Goal: Information Seeking & Learning: Learn about a topic

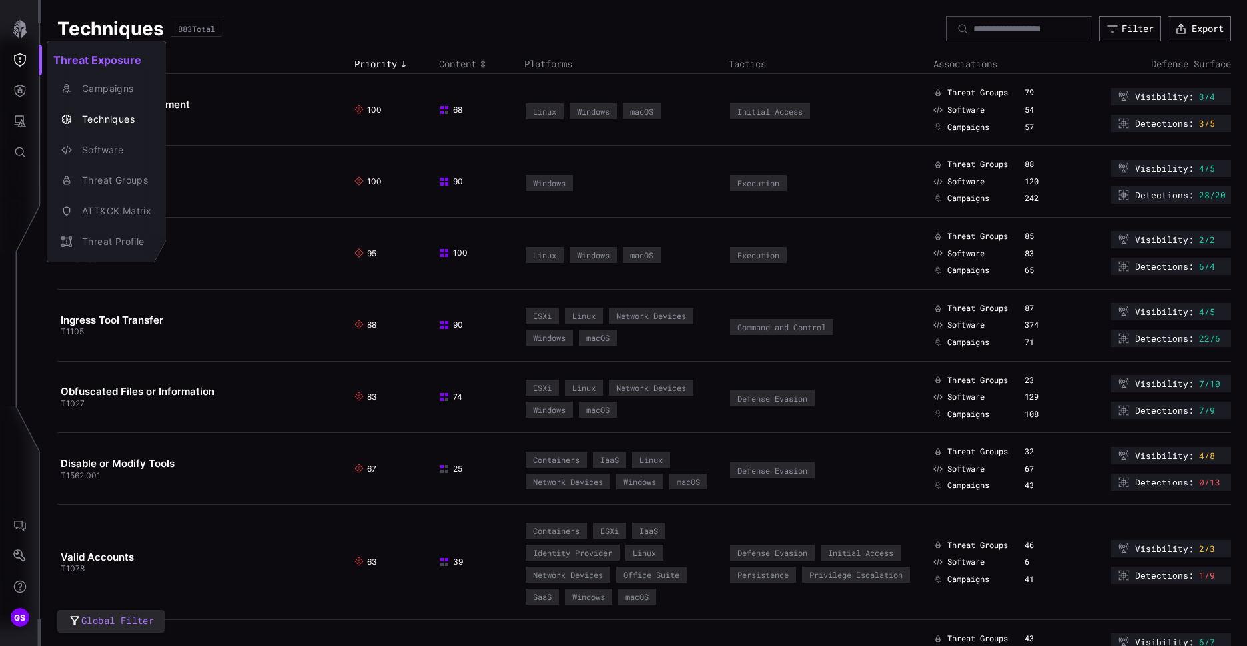
click at [19, 26] on div at bounding box center [623, 323] width 1247 height 646
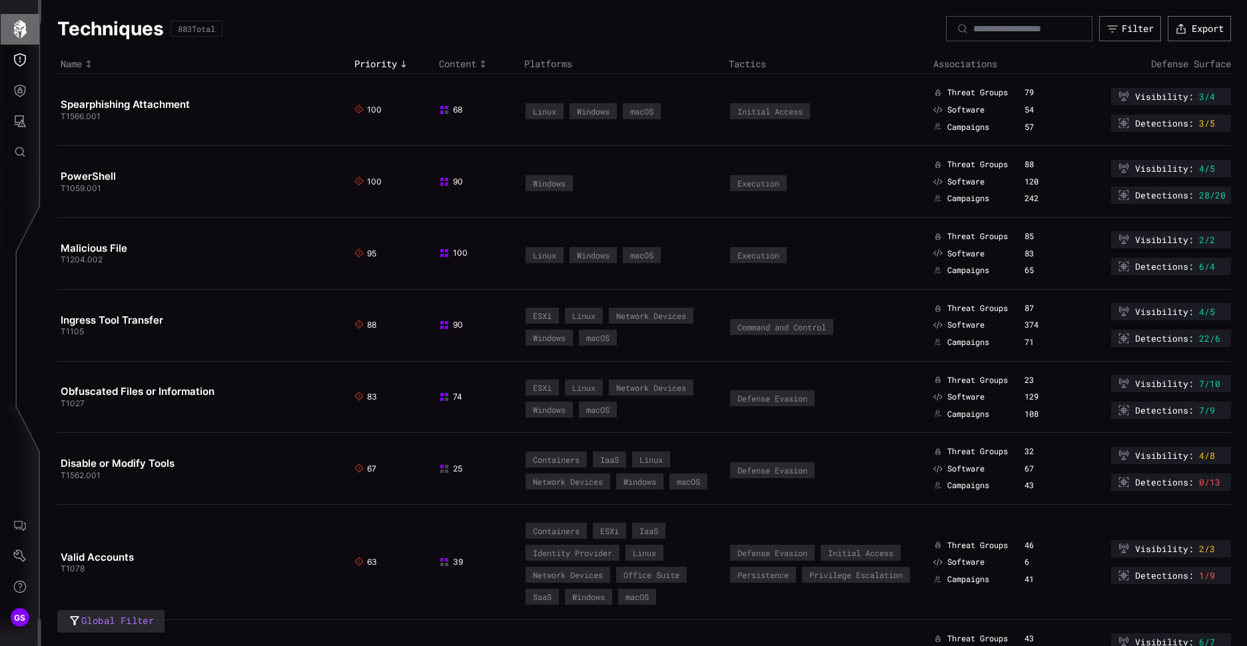
click at [19, 35] on icon "button" at bounding box center [20, 29] width 19 height 19
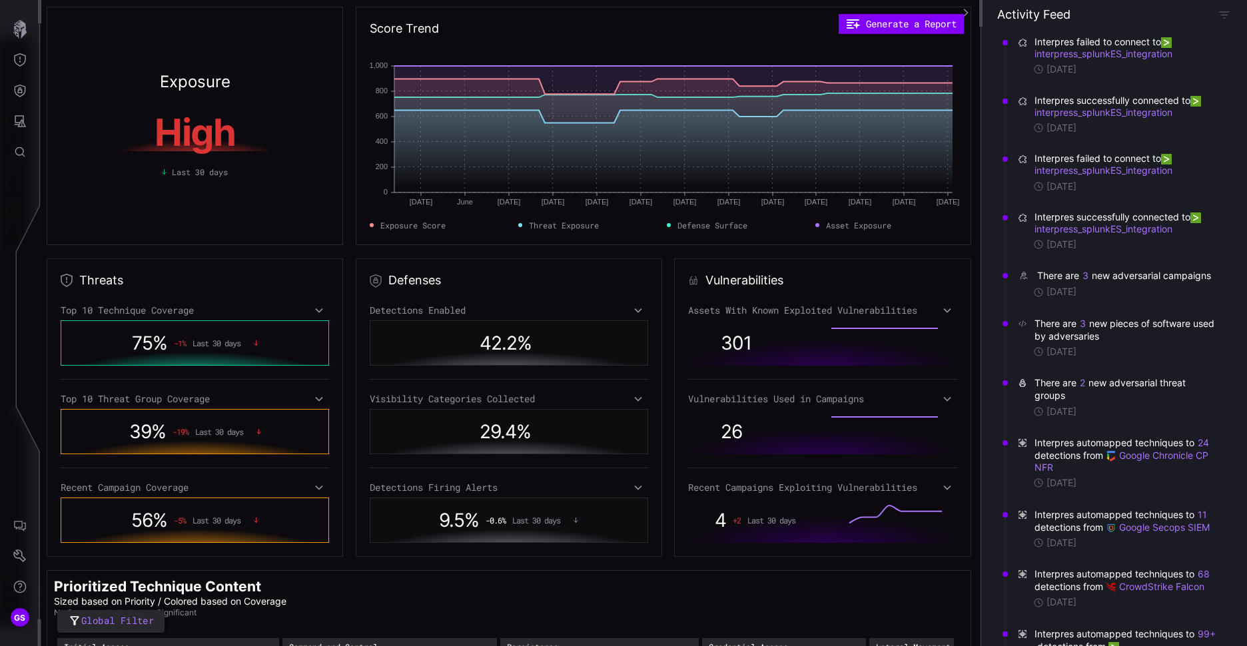
click at [315, 394] on icon at bounding box center [319, 399] width 9 height 11
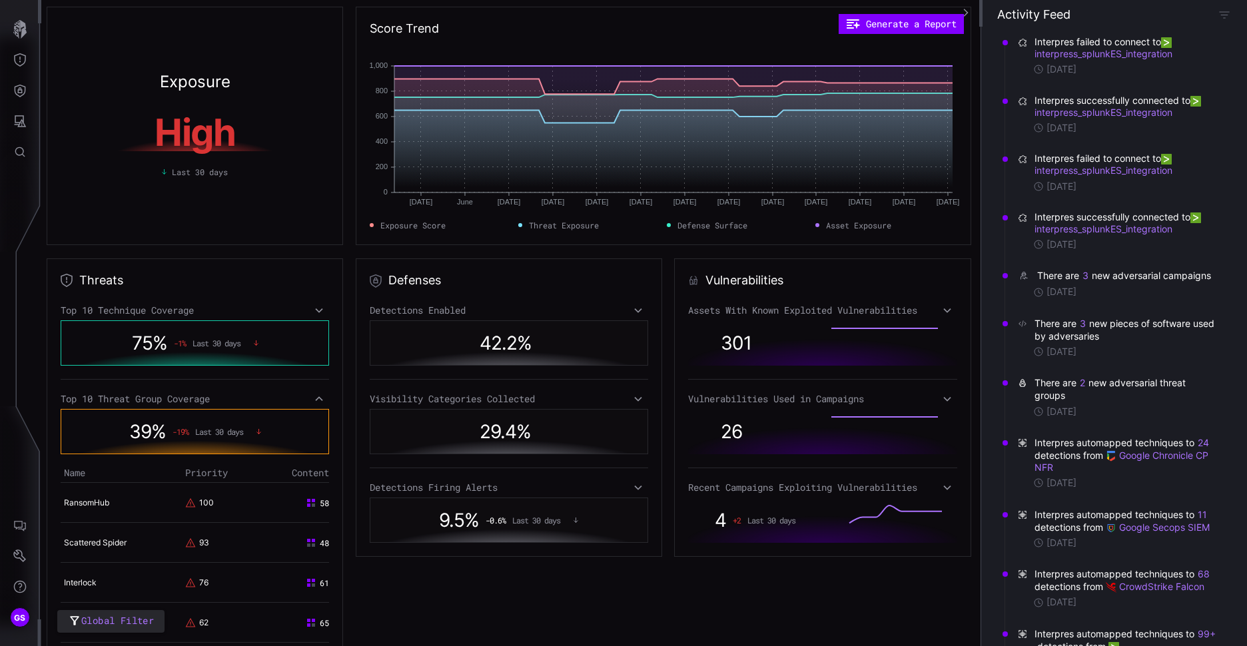
click at [316, 400] on icon at bounding box center [319, 398] width 7 height 5
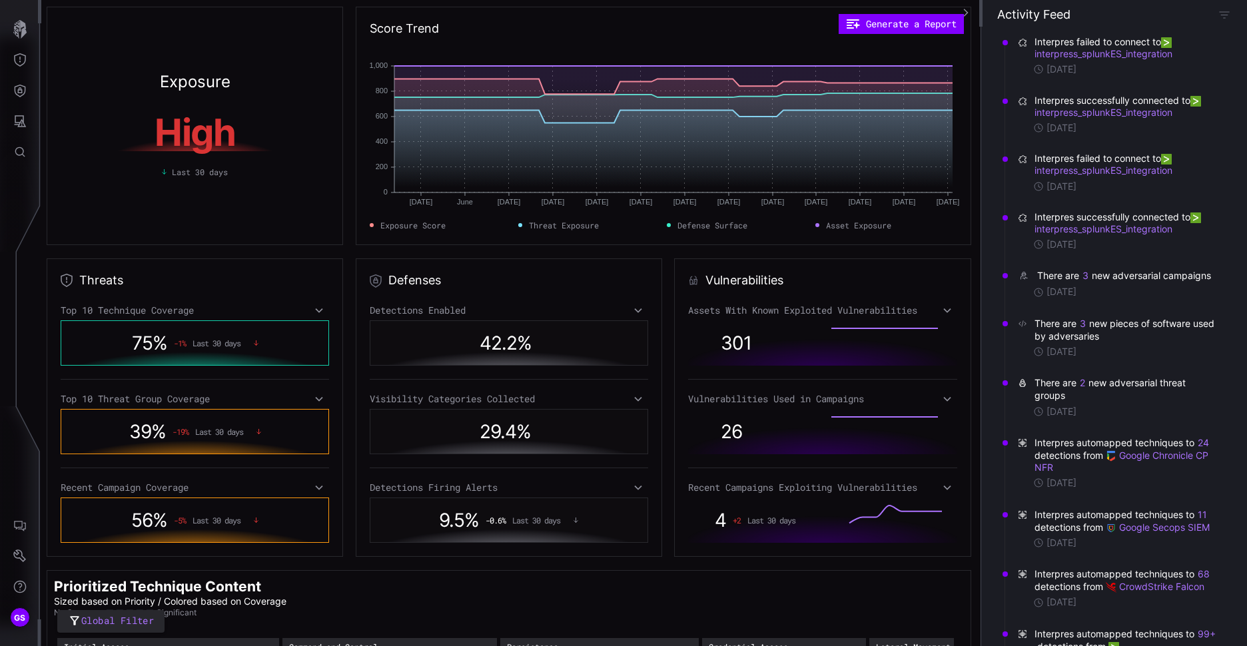
click at [634, 312] on icon at bounding box center [638, 310] width 9 height 11
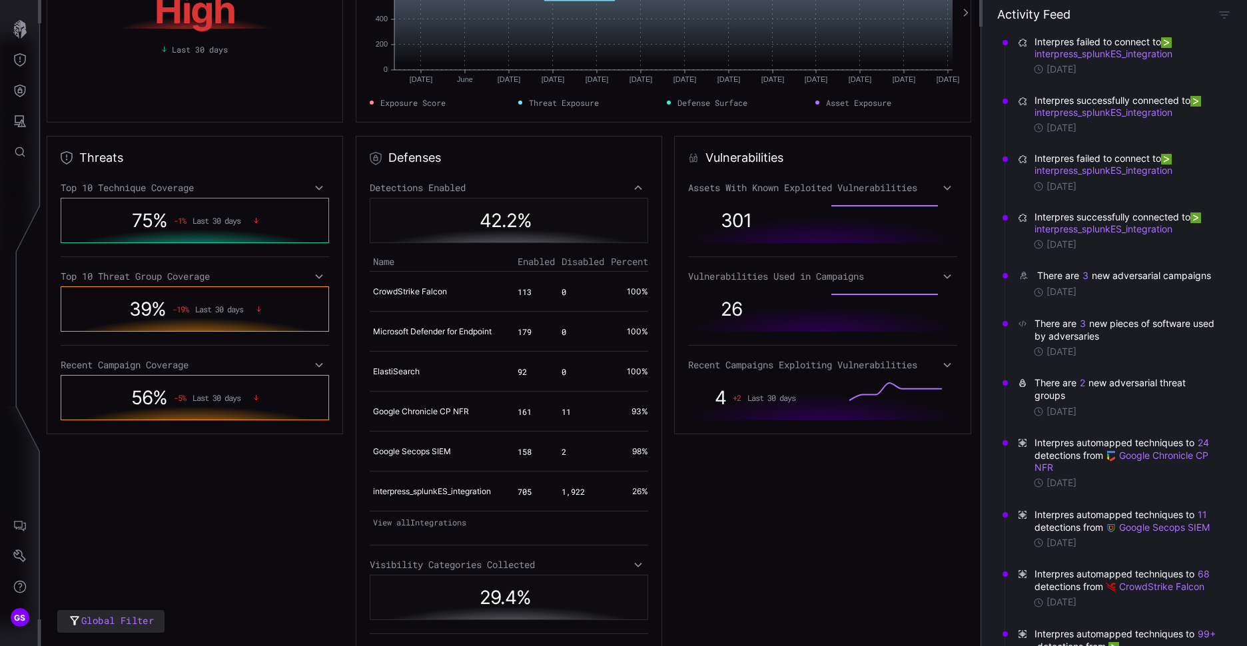
scroll to position [133, 0]
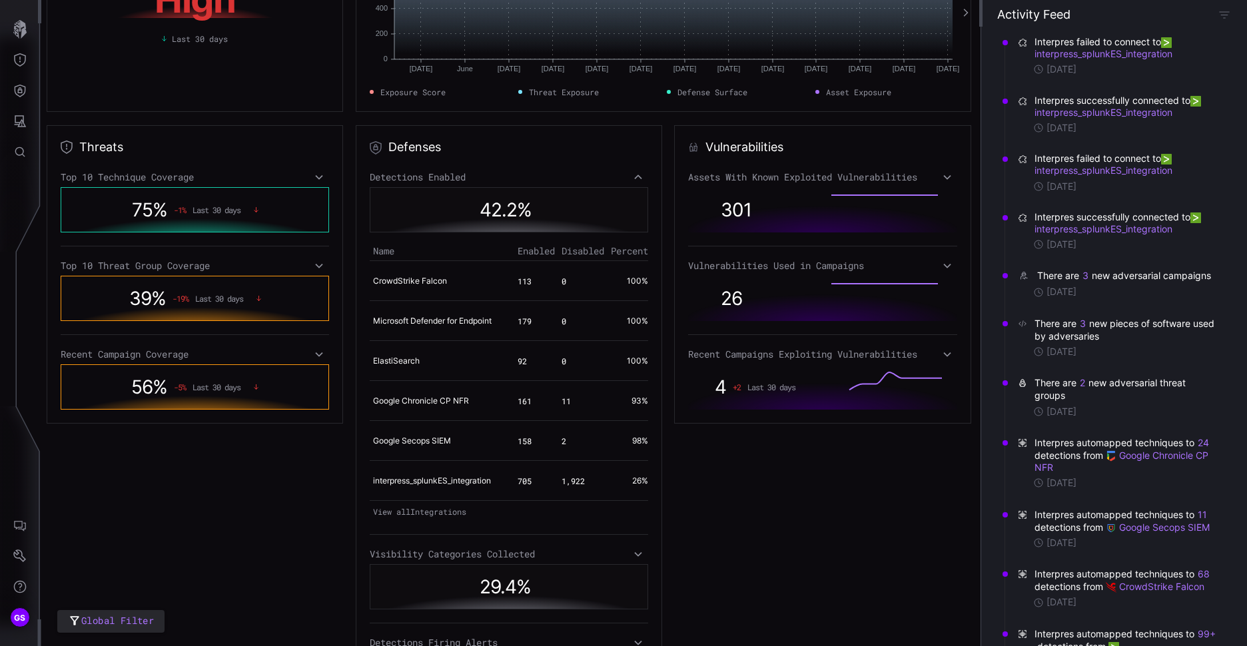
click at [634, 175] on icon at bounding box center [638, 177] width 9 height 11
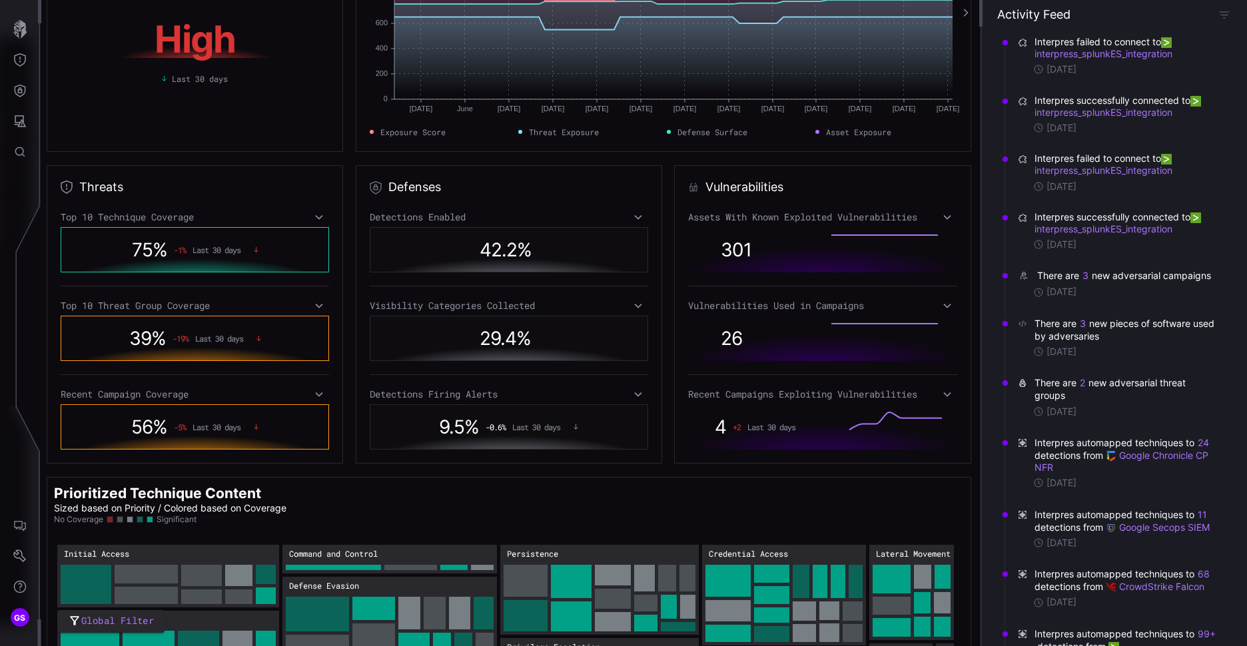
scroll to position [0, 0]
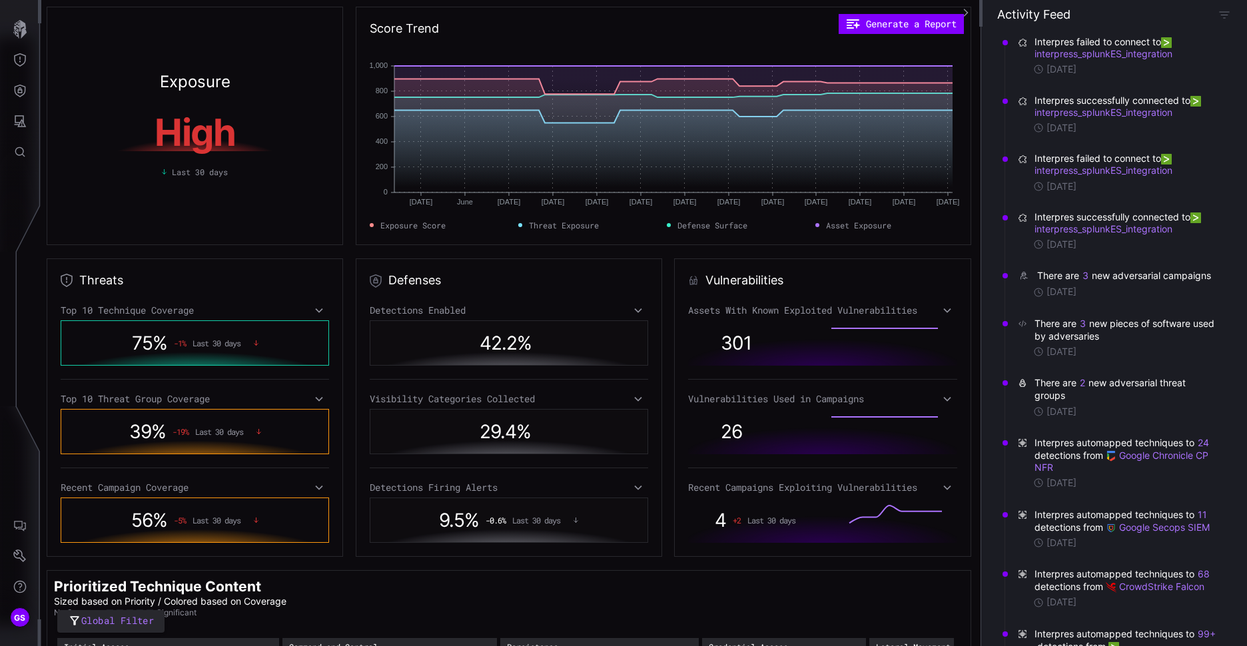
click at [654, 517] on div "Defenses Detections Enabled 42.2 % Visibility Categories Collected 29.4 % Detec…" at bounding box center [509, 408] width 306 height 299
click at [11, 57] on button "Threat Exposure" at bounding box center [20, 60] width 39 height 31
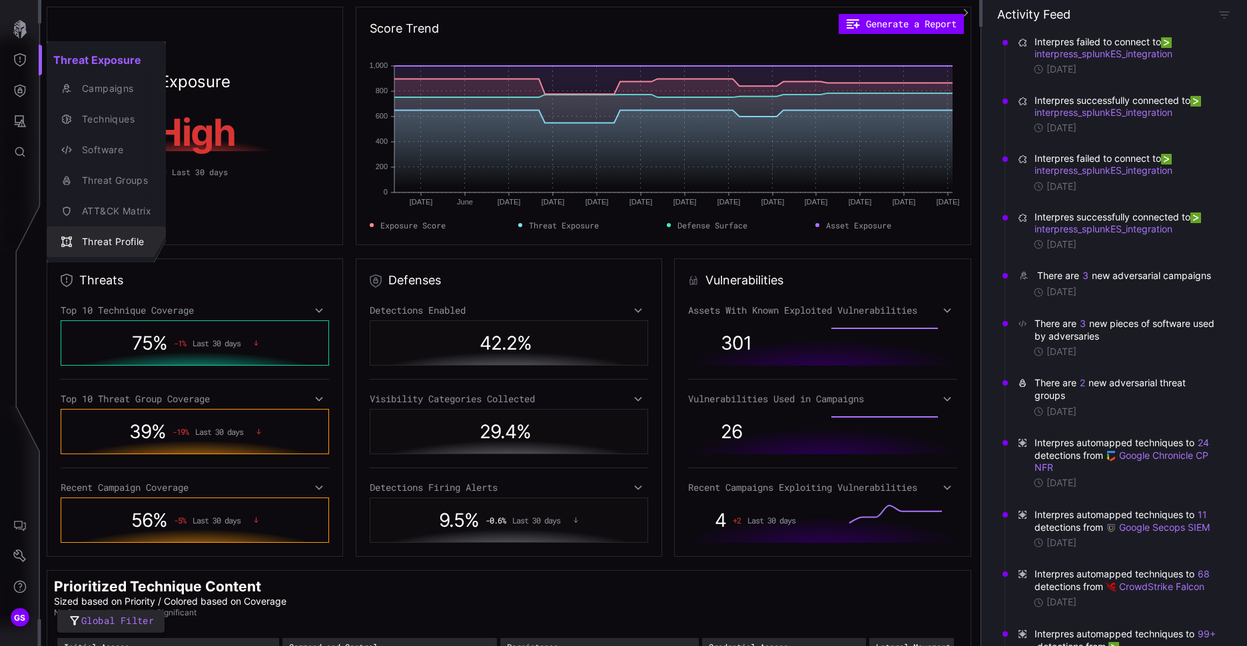
click at [121, 241] on div "Threat Profile" at bounding box center [113, 242] width 76 height 17
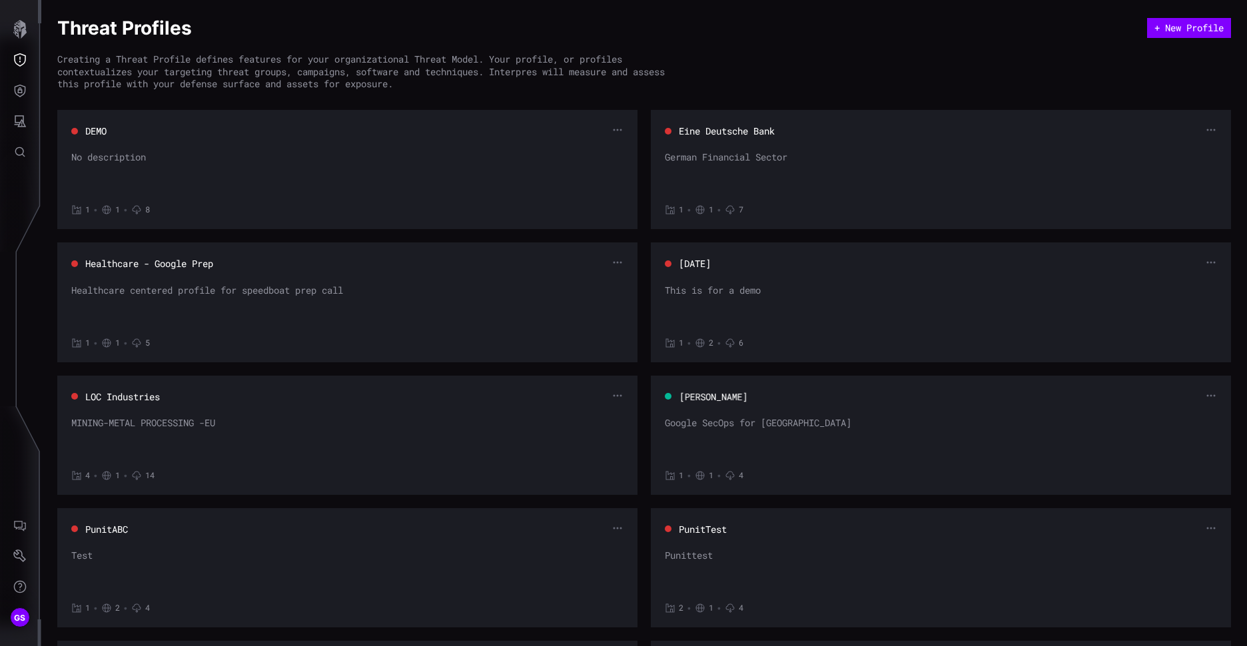
click at [726, 402] on button "[PERSON_NAME]" at bounding box center [713, 396] width 69 height 13
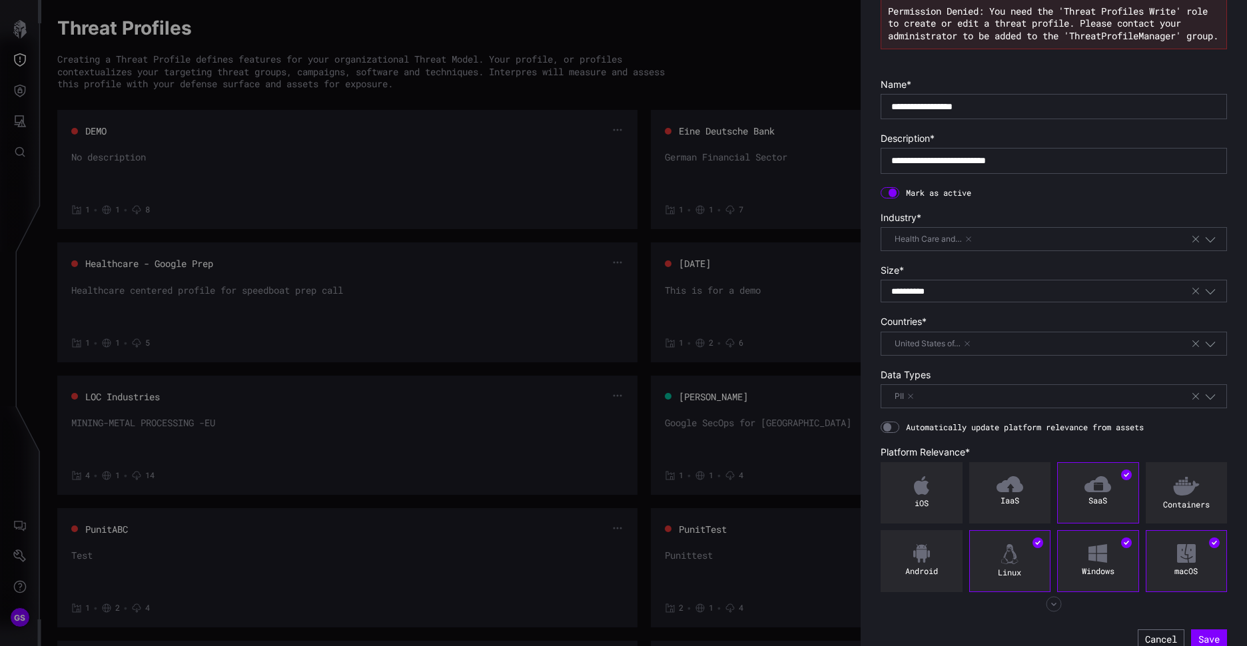
scroll to position [85, 0]
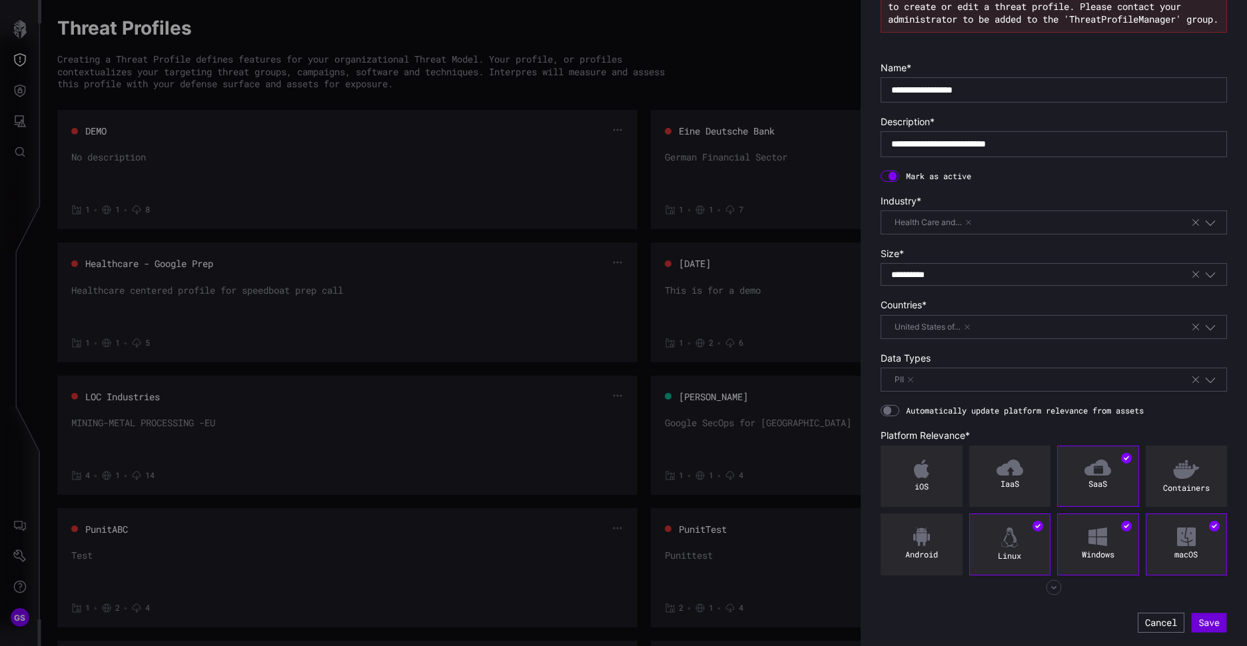
click at [1192, 622] on button "Save" at bounding box center [1209, 623] width 35 height 20
click at [1155, 621] on button "Cancel" at bounding box center [1161, 623] width 47 height 20
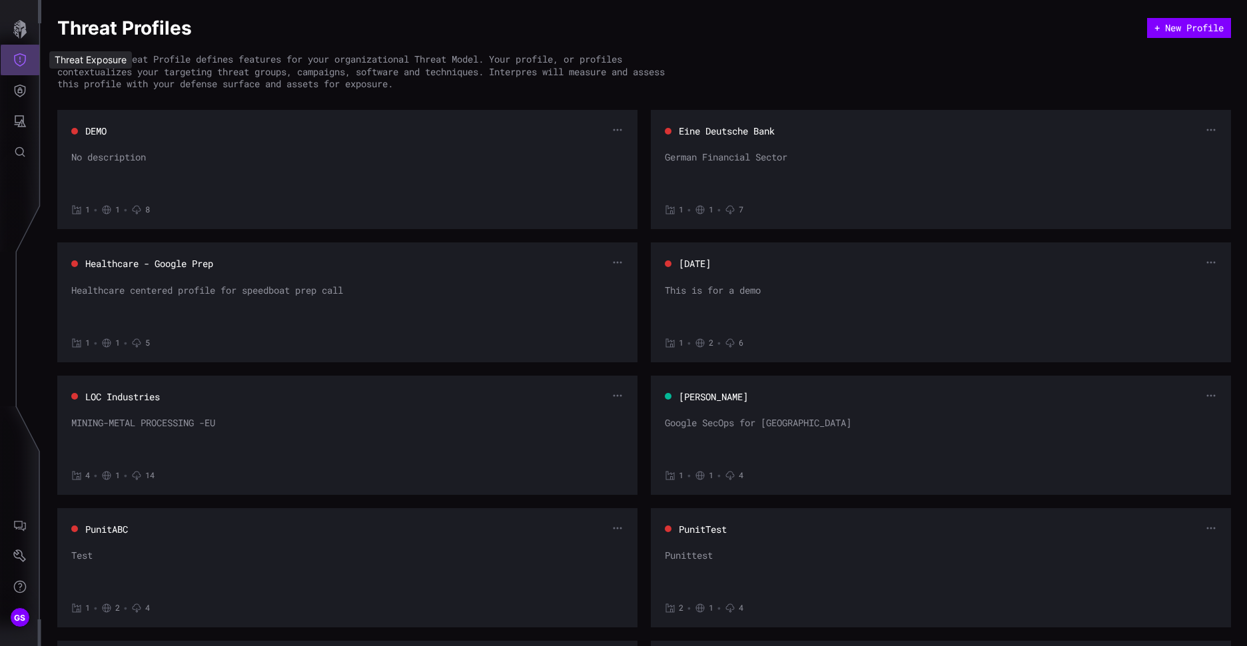
click at [19, 61] on icon "Threat Exposure" at bounding box center [19, 59] width 13 height 13
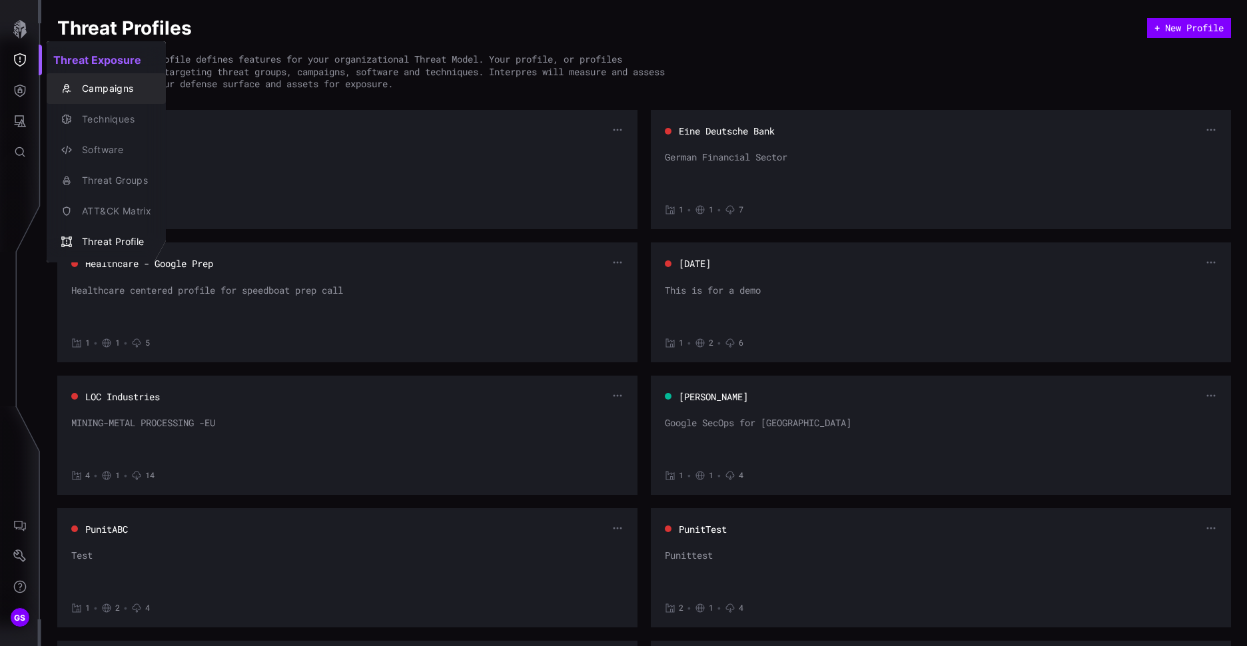
click at [97, 91] on div "Campaigns" at bounding box center [113, 89] width 76 height 17
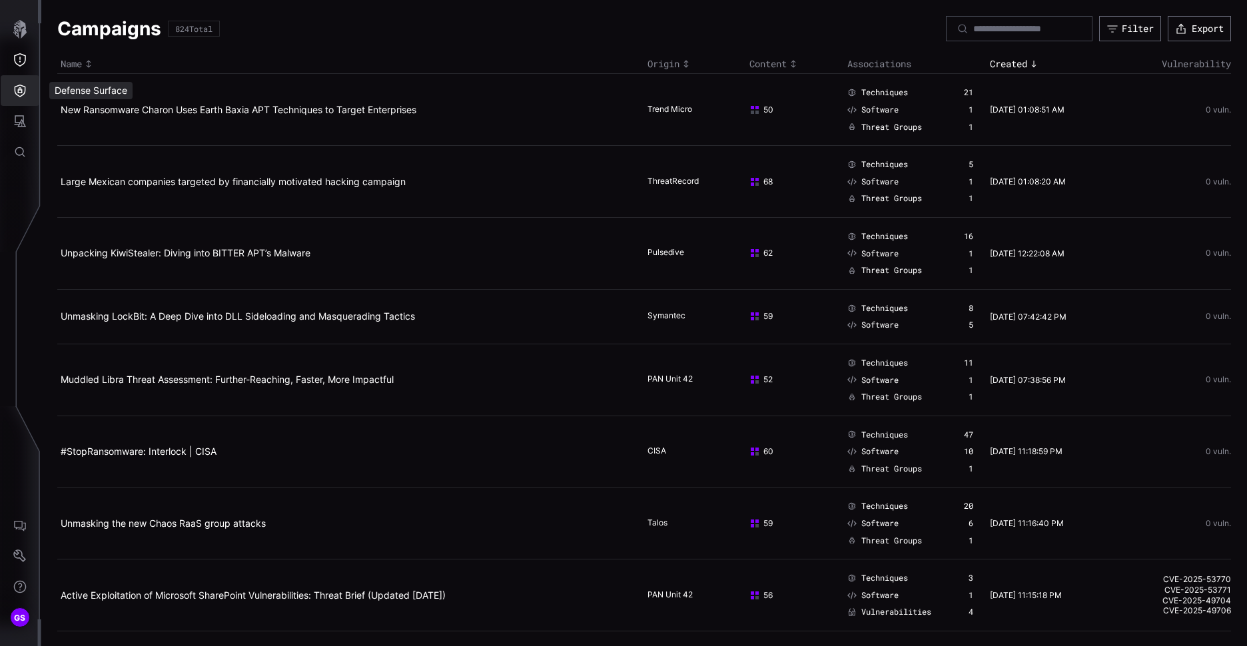
click at [23, 100] on button "Defense Surface" at bounding box center [20, 90] width 39 height 31
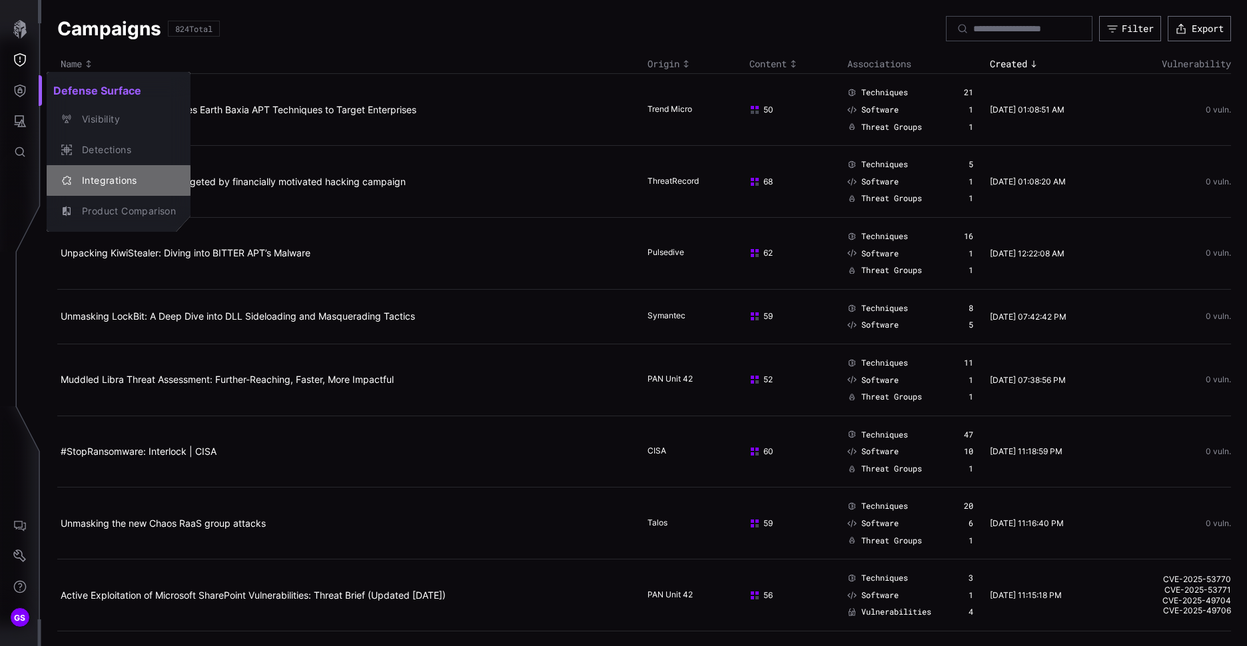
click at [117, 182] on div "Integrations" at bounding box center [125, 181] width 101 height 17
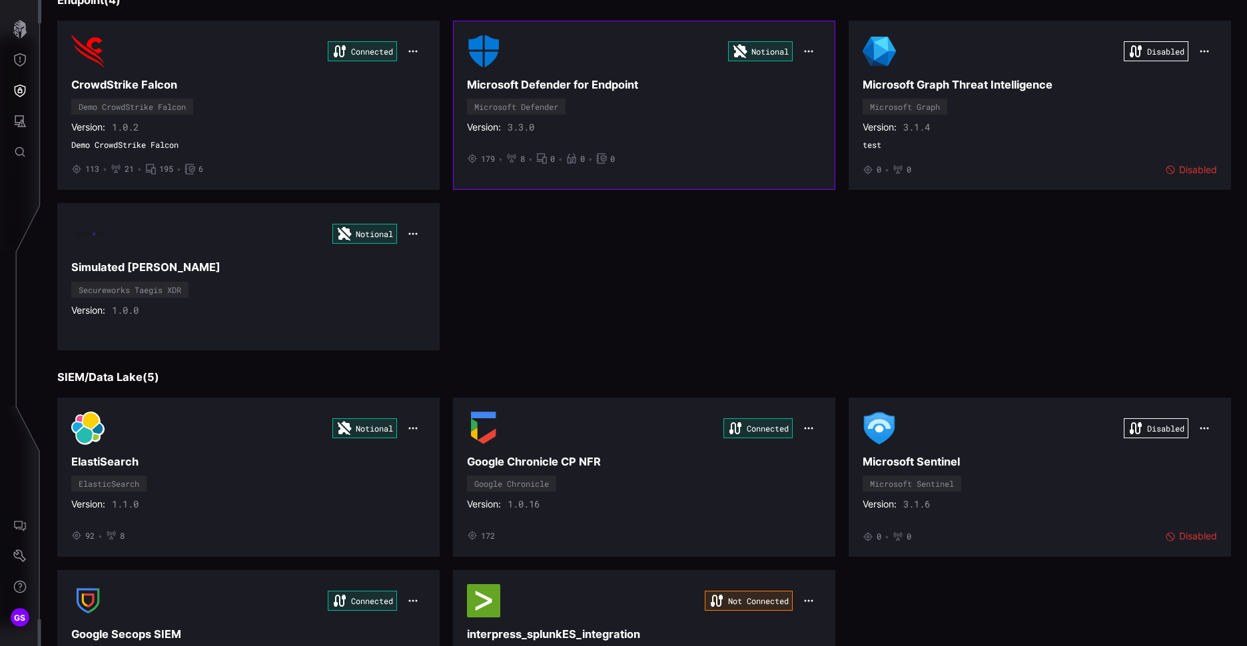
scroll to position [133, 0]
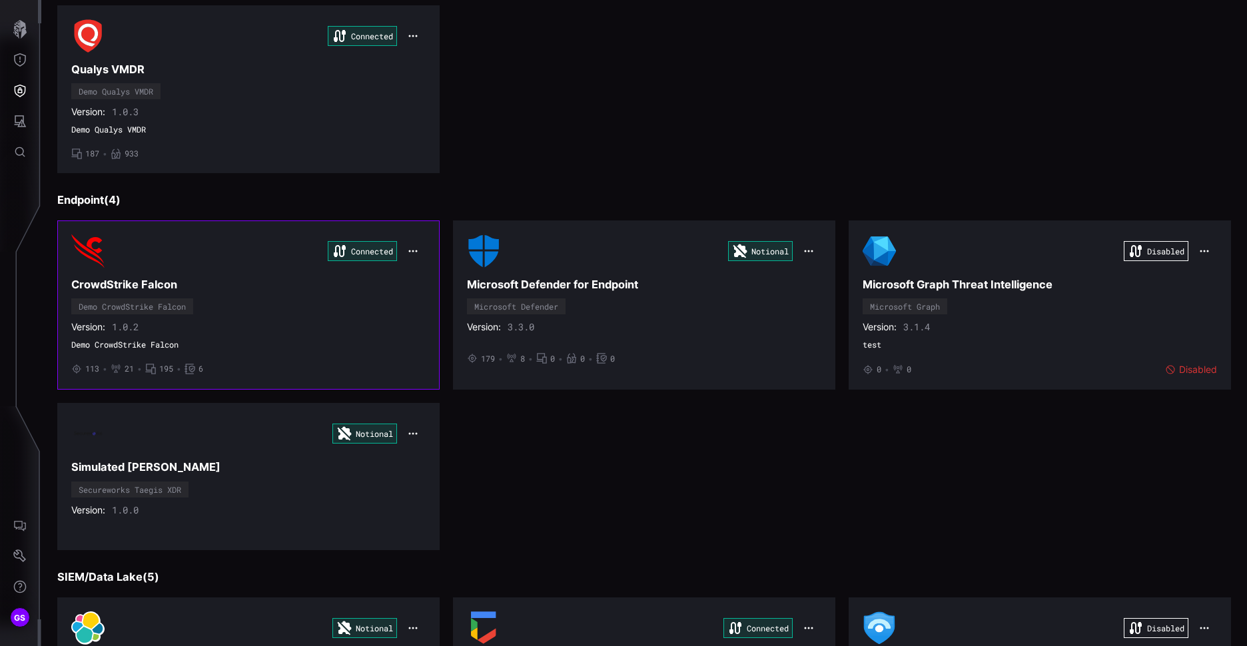
click at [132, 290] on h3 "CrowdStrike Falcon" at bounding box center [248, 285] width 355 height 14
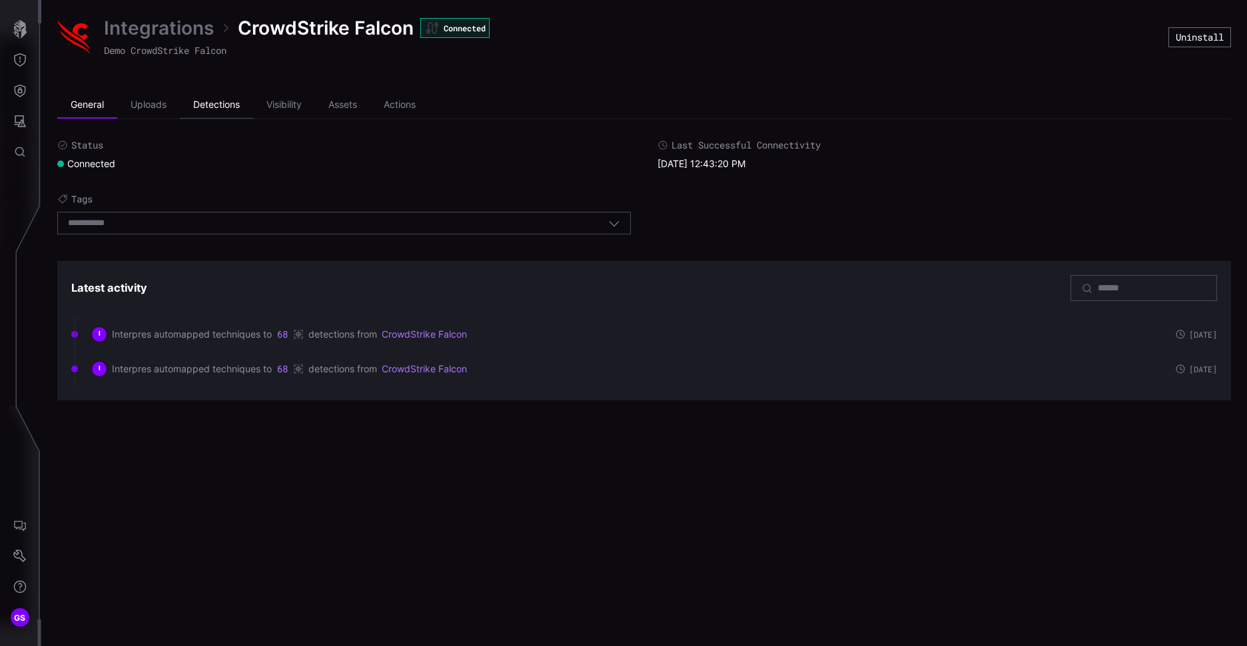
click at [225, 109] on li "Detections" at bounding box center [216, 105] width 73 height 27
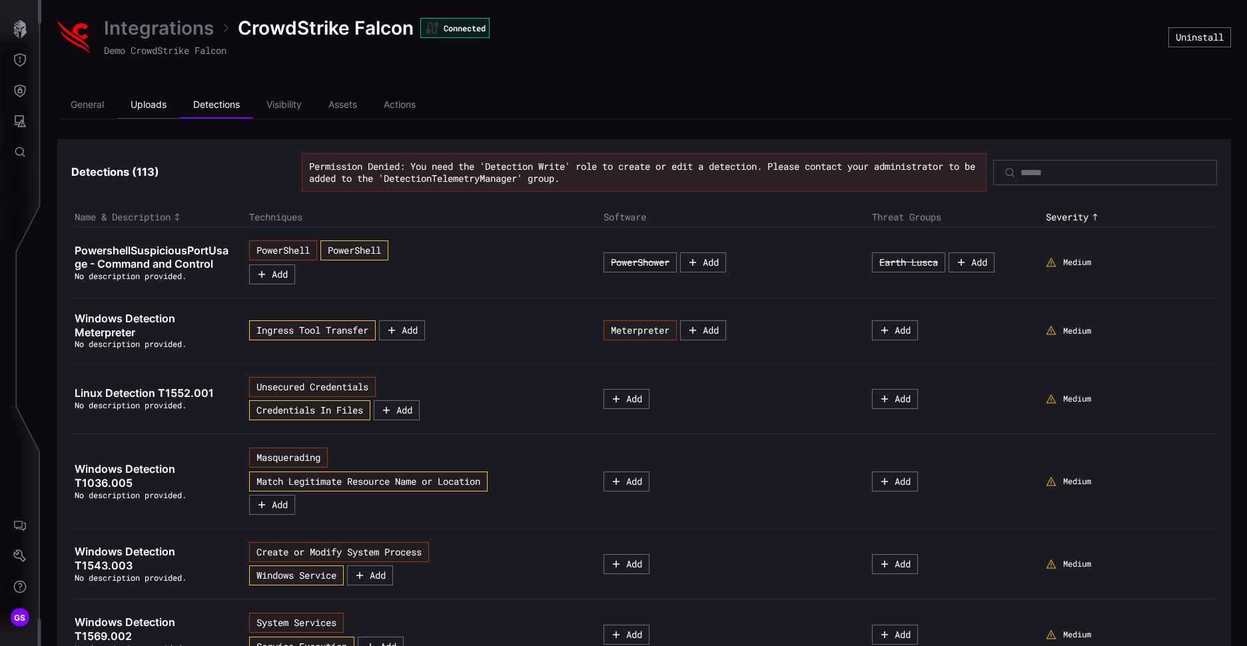
click at [136, 112] on li "Uploads" at bounding box center [148, 105] width 63 height 27
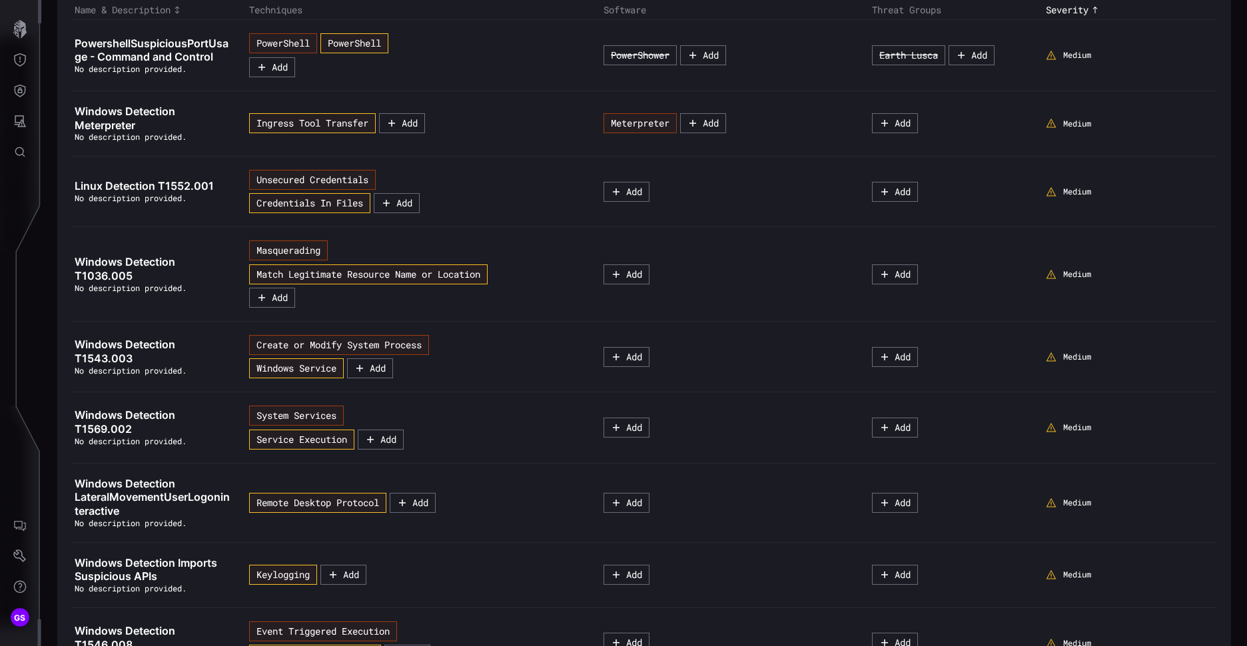
scroll to position [208, 0]
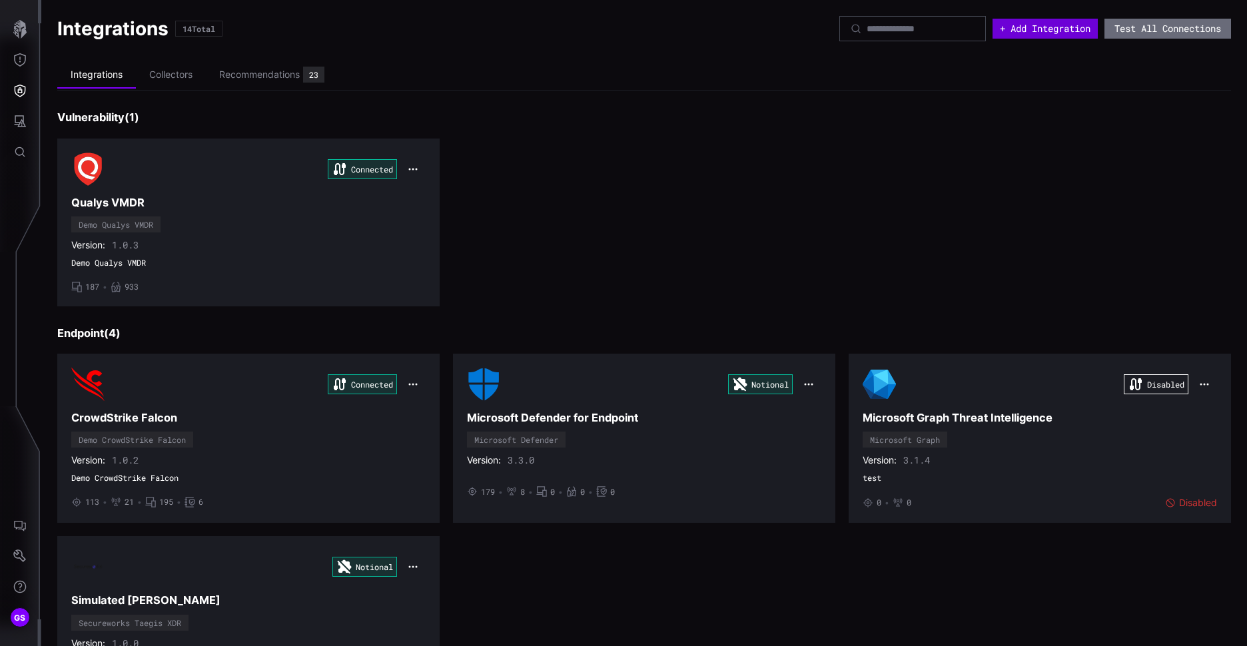
click at [1051, 26] on button "+ Add Integration" at bounding box center [1045, 29] width 105 height 20
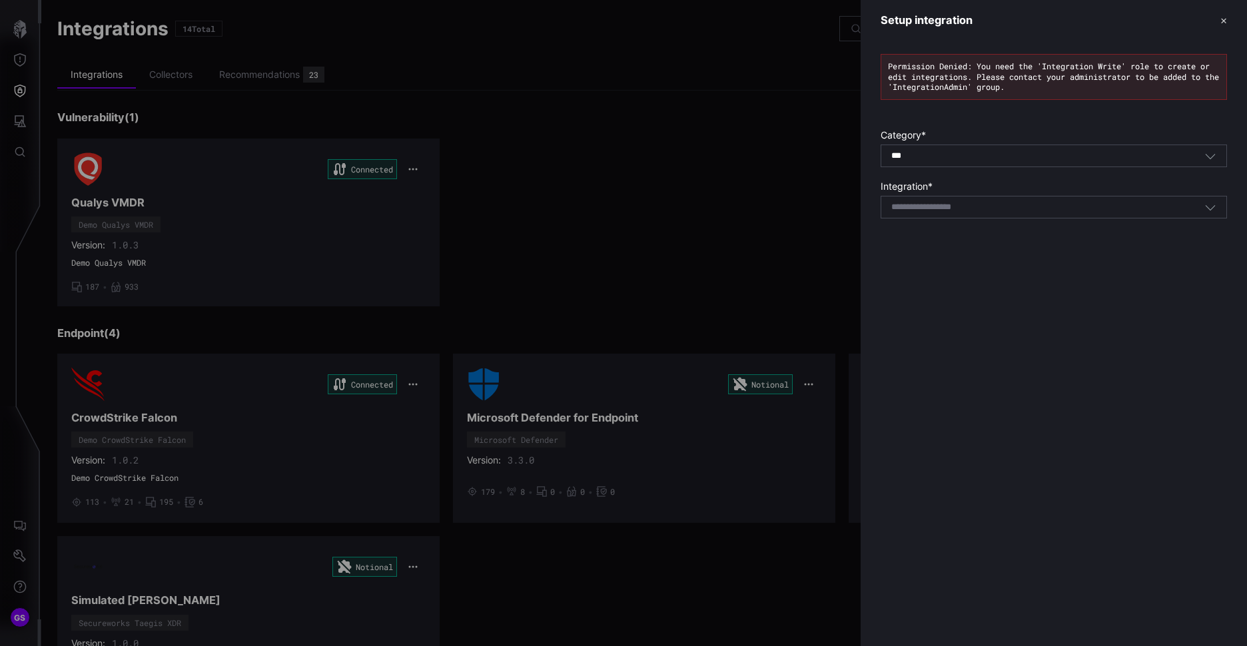
click at [1221, 24] on button "✕" at bounding box center [1224, 20] width 7 height 14
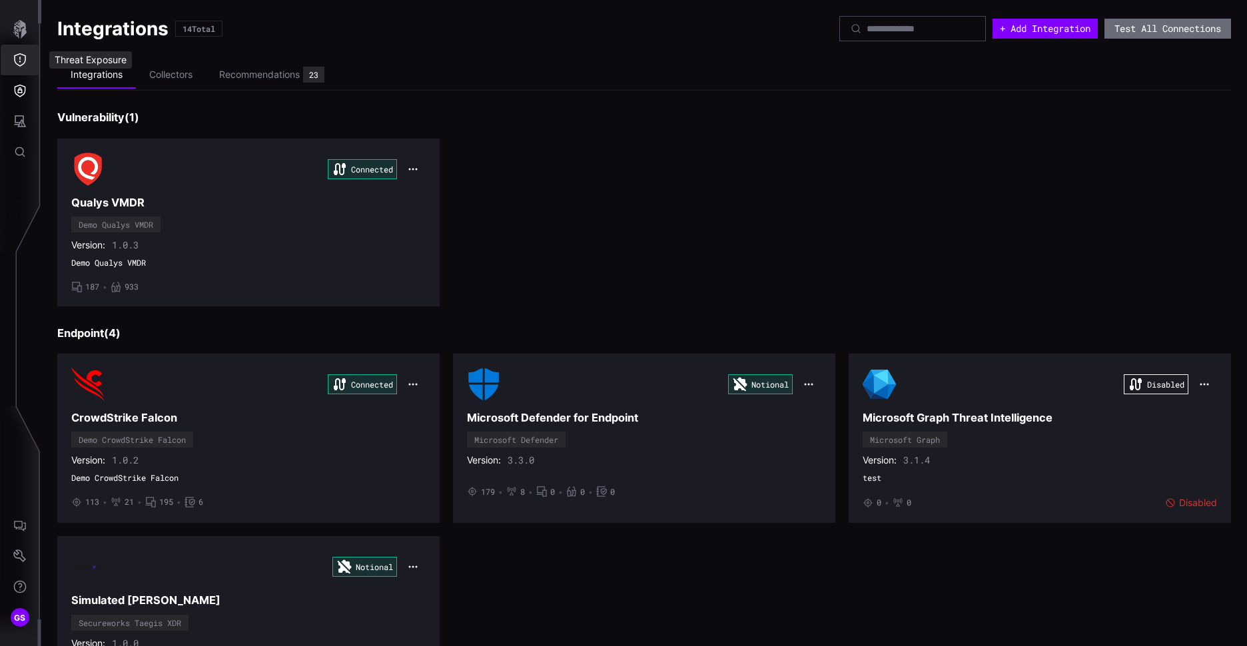
click at [19, 58] on icon "Threat Exposure" at bounding box center [19, 59] width 13 height 13
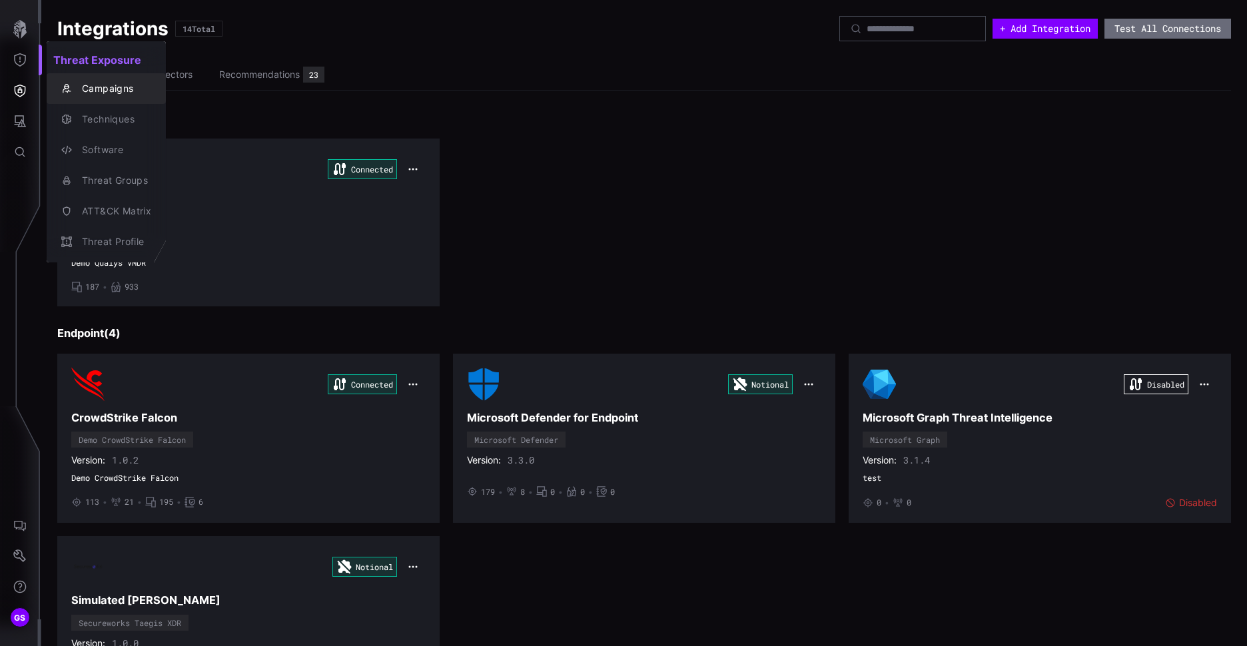
click at [86, 93] on div "Campaigns" at bounding box center [113, 89] width 76 height 17
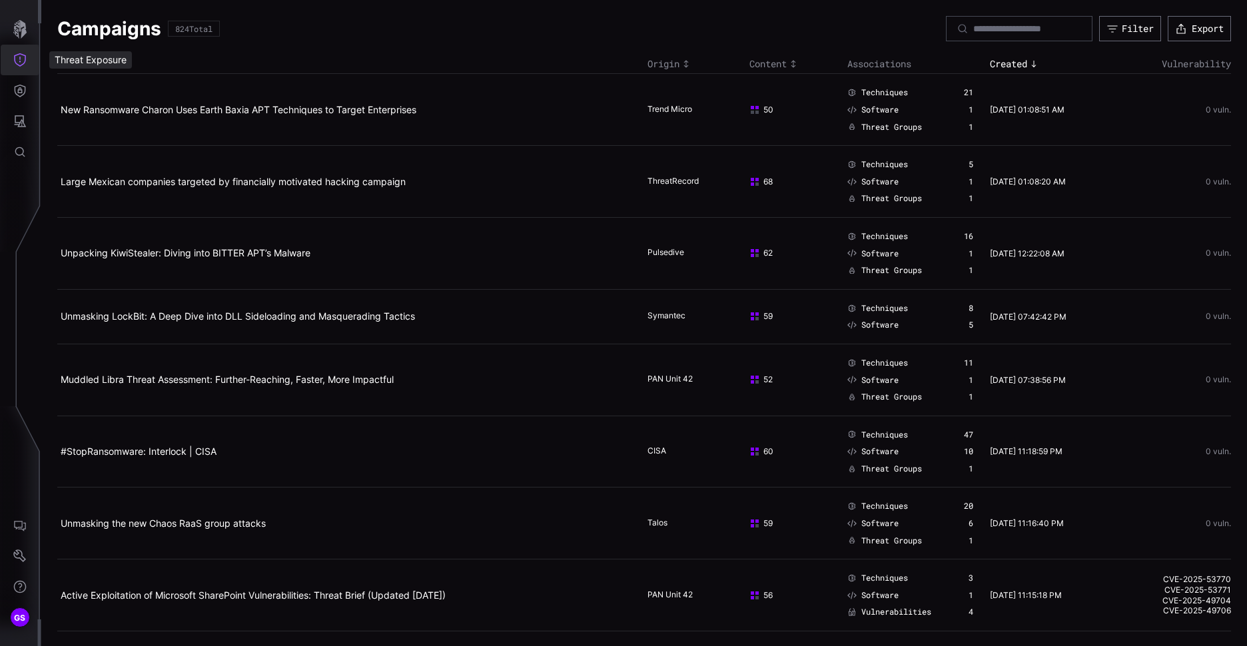
click at [27, 52] on button "Threat Exposure" at bounding box center [20, 60] width 39 height 31
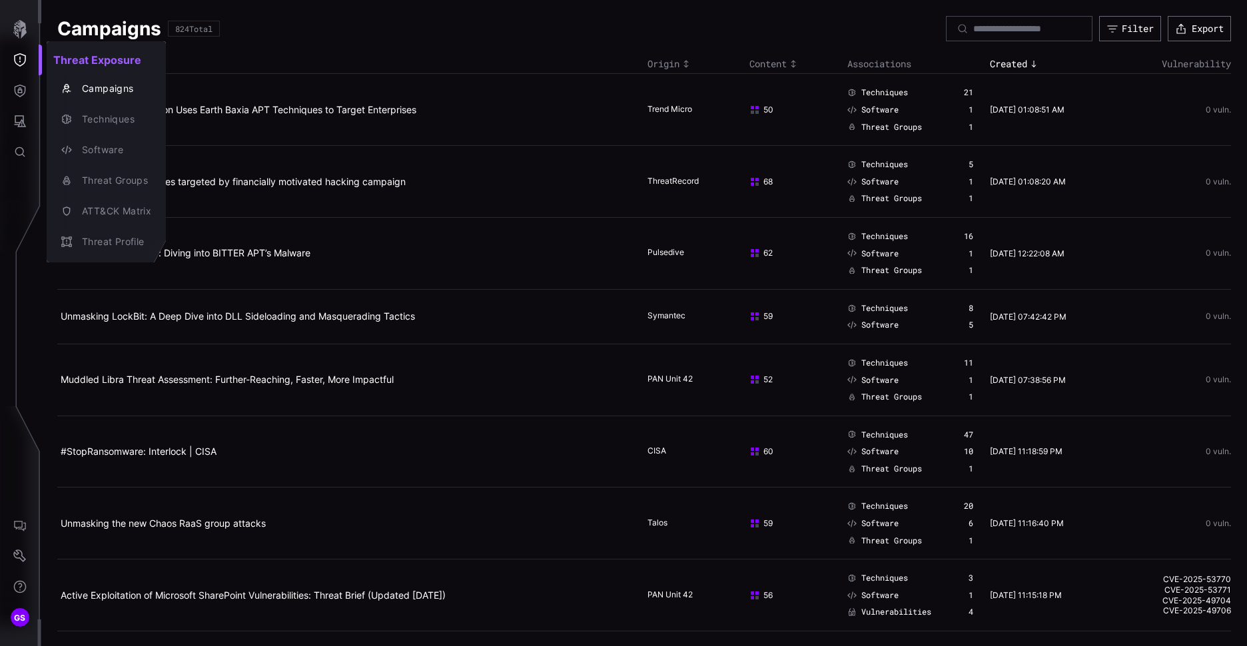
click at [934, 161] on div at bounding box center [623, 323] width 1247 height 646
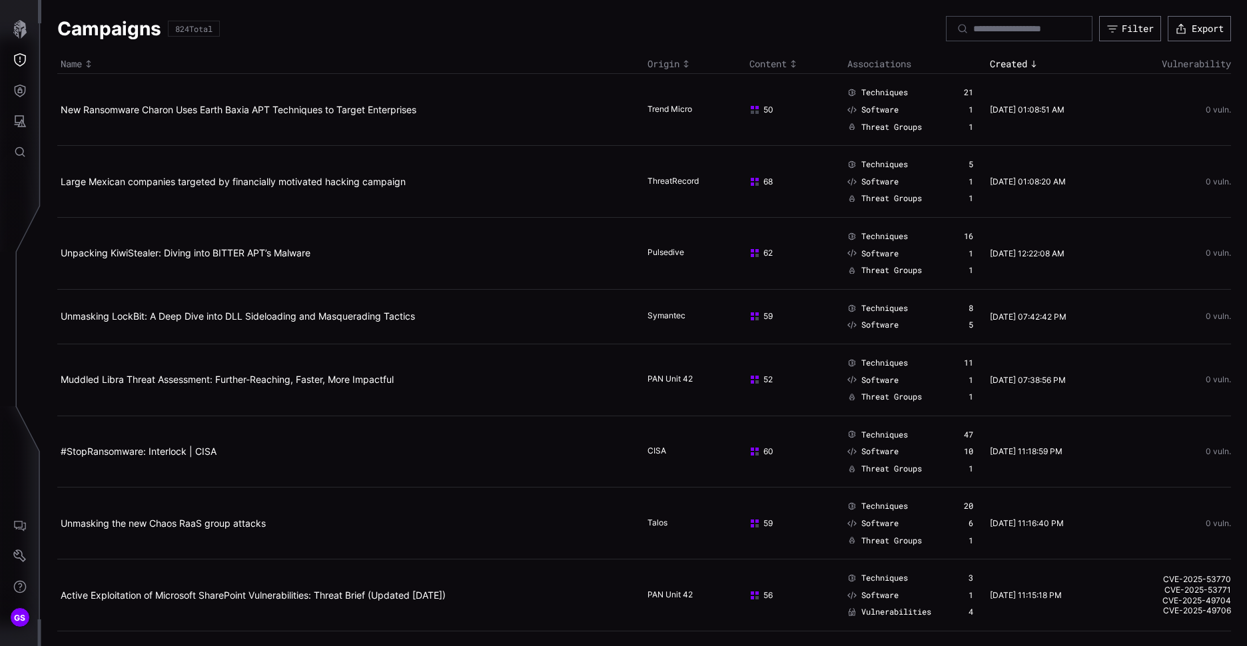
click at [792, 64] on icon "Toggle sort direction" at bounding box center [794, 64] width 5 height 7
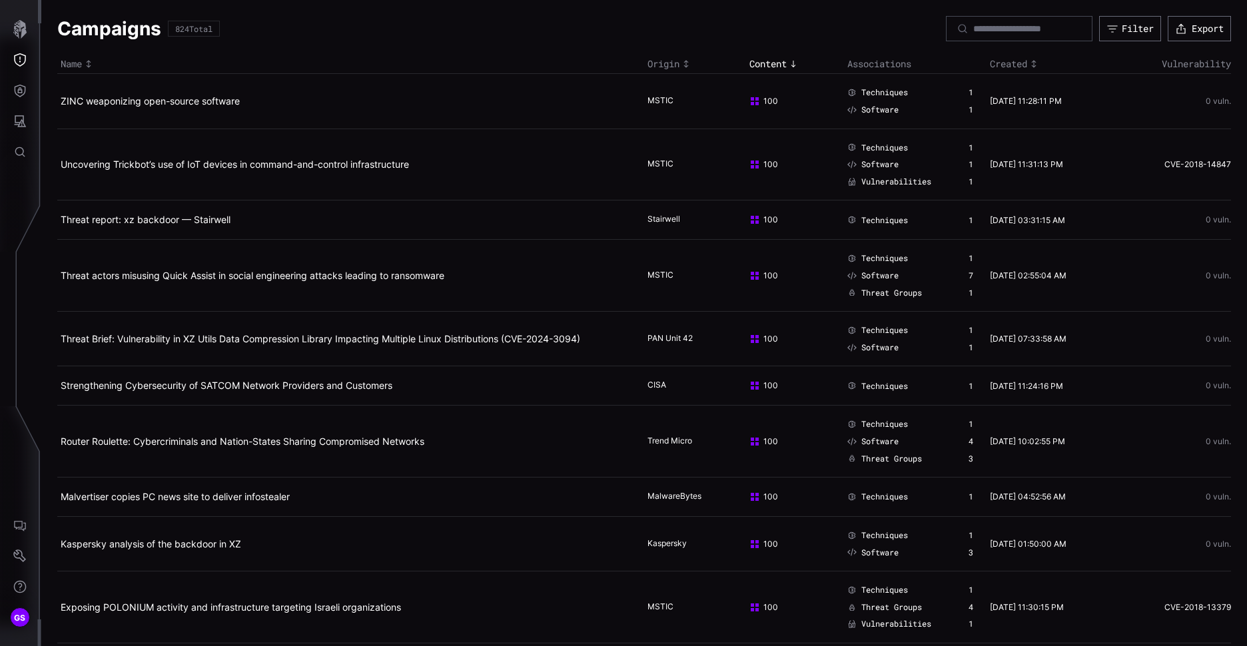
click at [784, 155] on td "100" at bounding box center [795, 165] width 98 height 72
click at [788, 62] on icon "Toggle sort direction" at bounding box center [793, 64] width 11 height 11
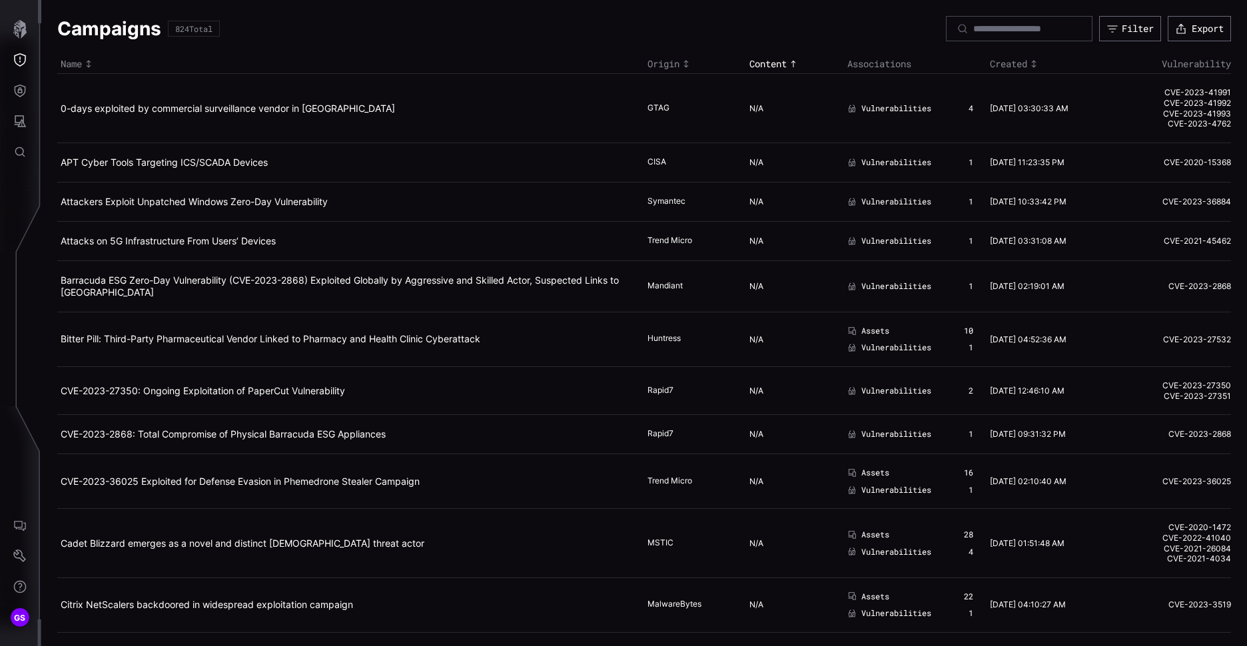
click at [788, 60] on icon "Toggle sort direction" at bounding box center [793, 64] width 11 height 11
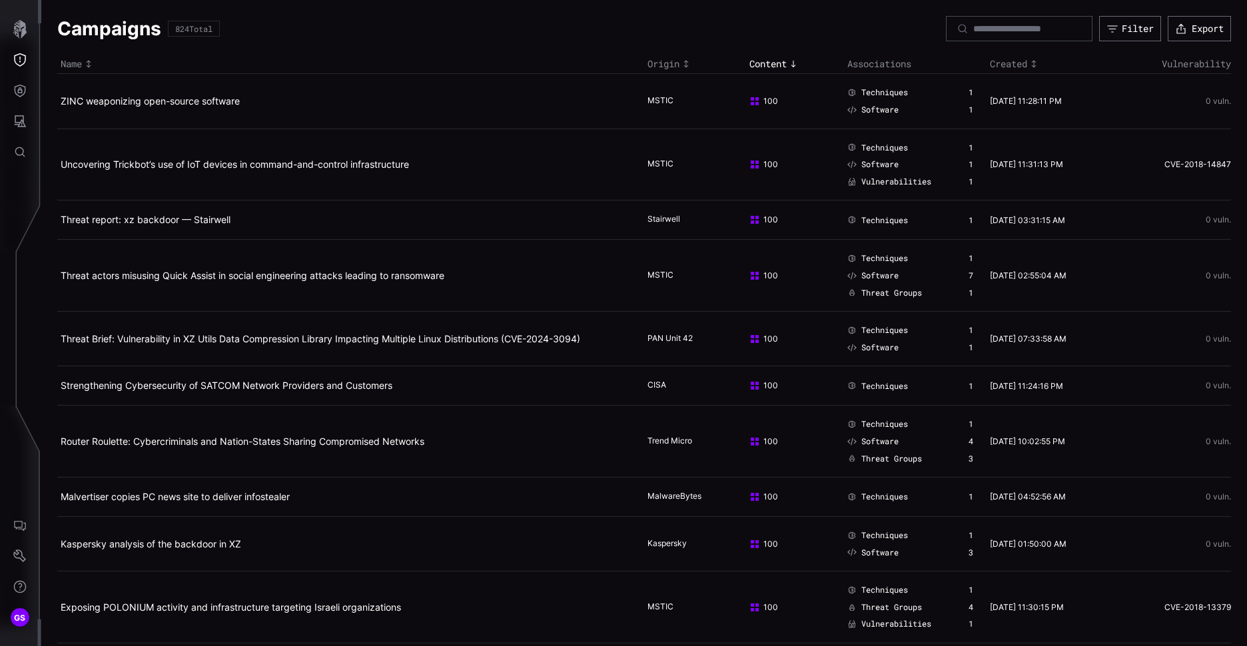
click at [788, 63] on icon "Toggle sort direction" at bounding box center [793, 64] width 11 height 11
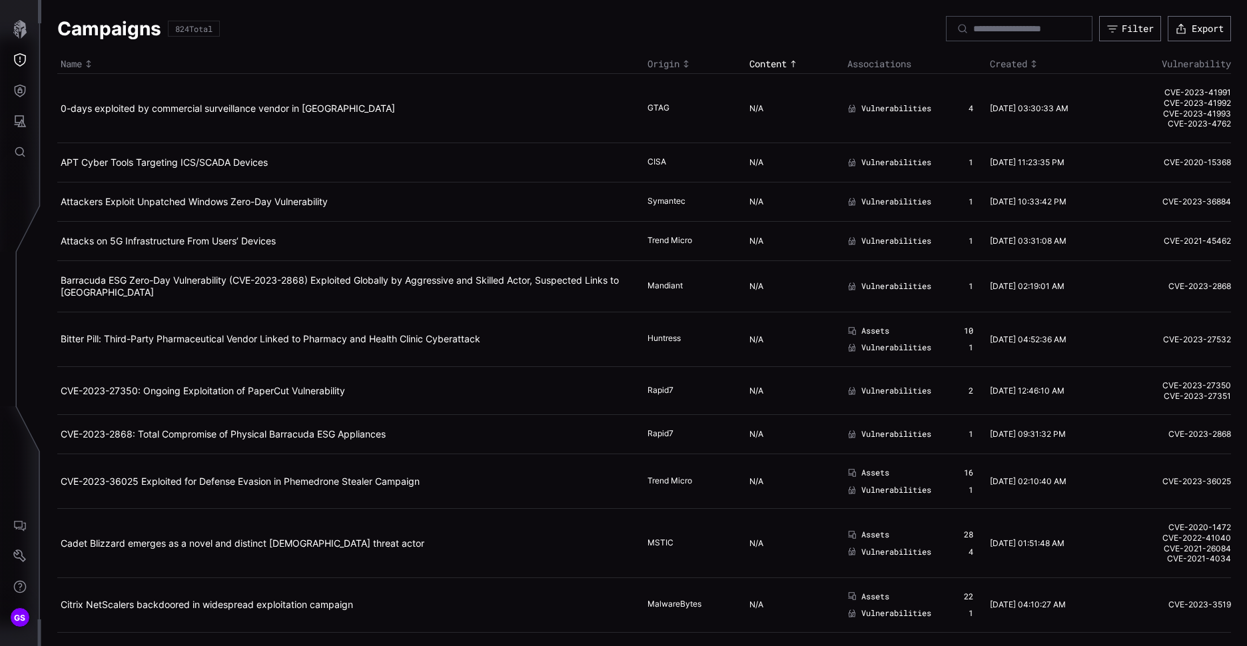
click at [788, 63] on icon "Toggle sort direction" at bounding box center [793, 64] width 11 height 11
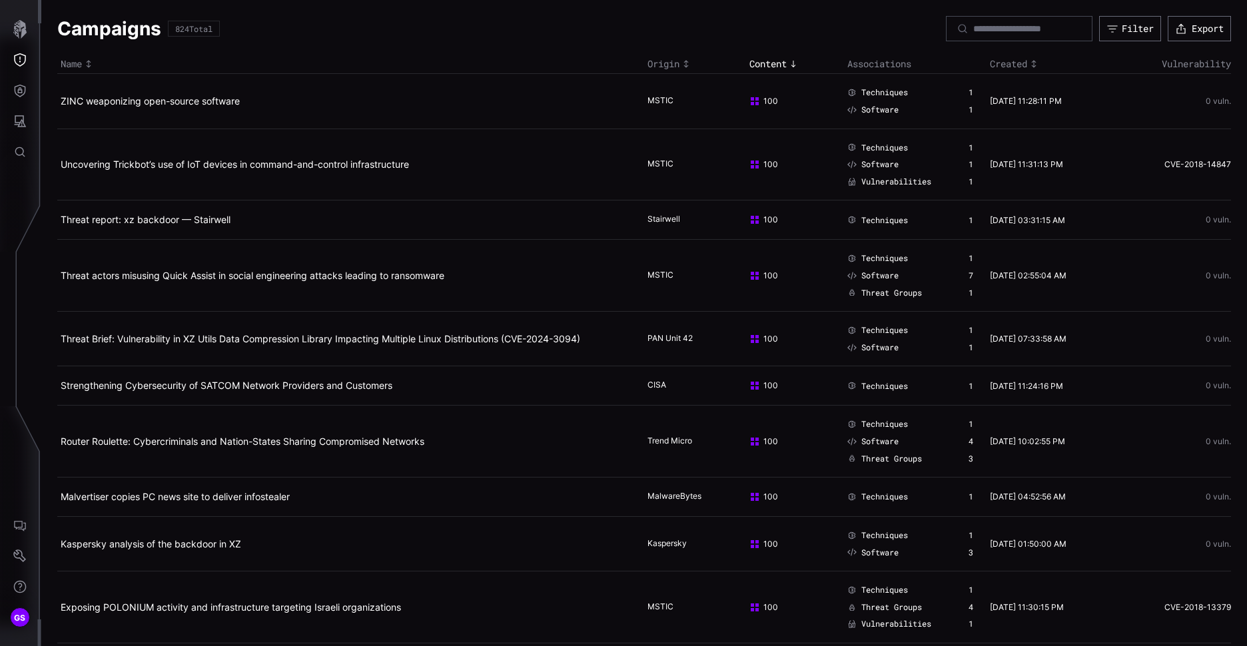
click at [750, 63] on div "Content" at bounding box center [795, 64] width 91 height 12
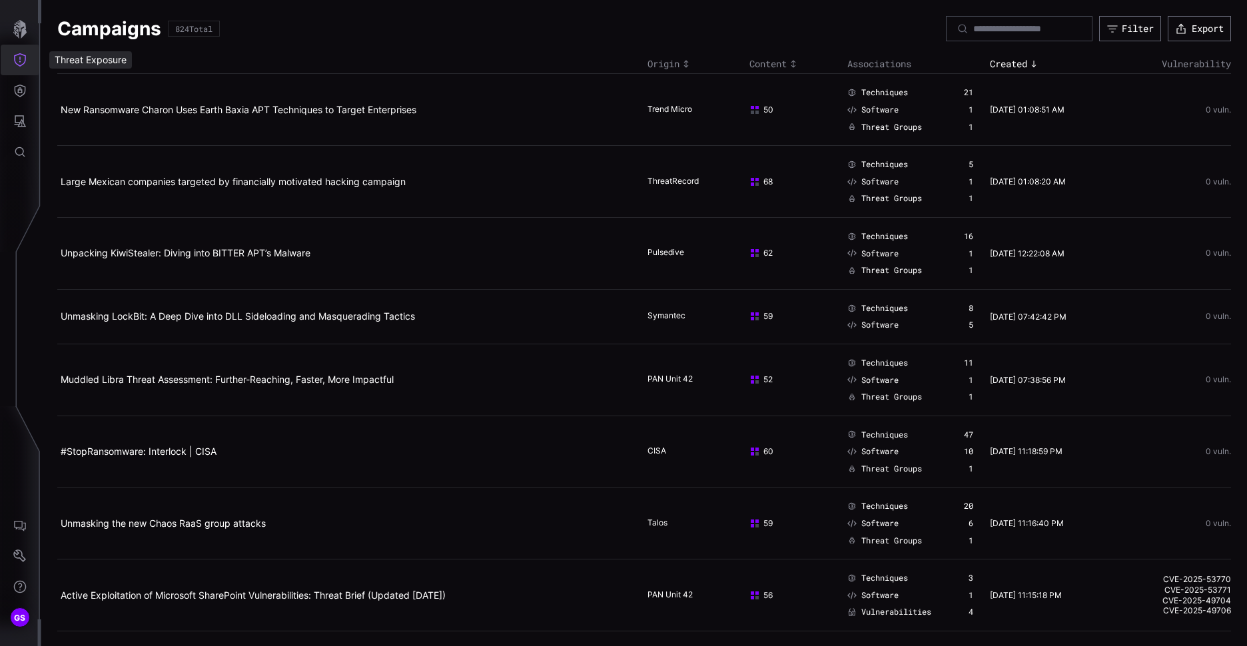
click at [19, 59] on icon "Threat Exposure" at bounding box center [19, 59] width 13 height 13
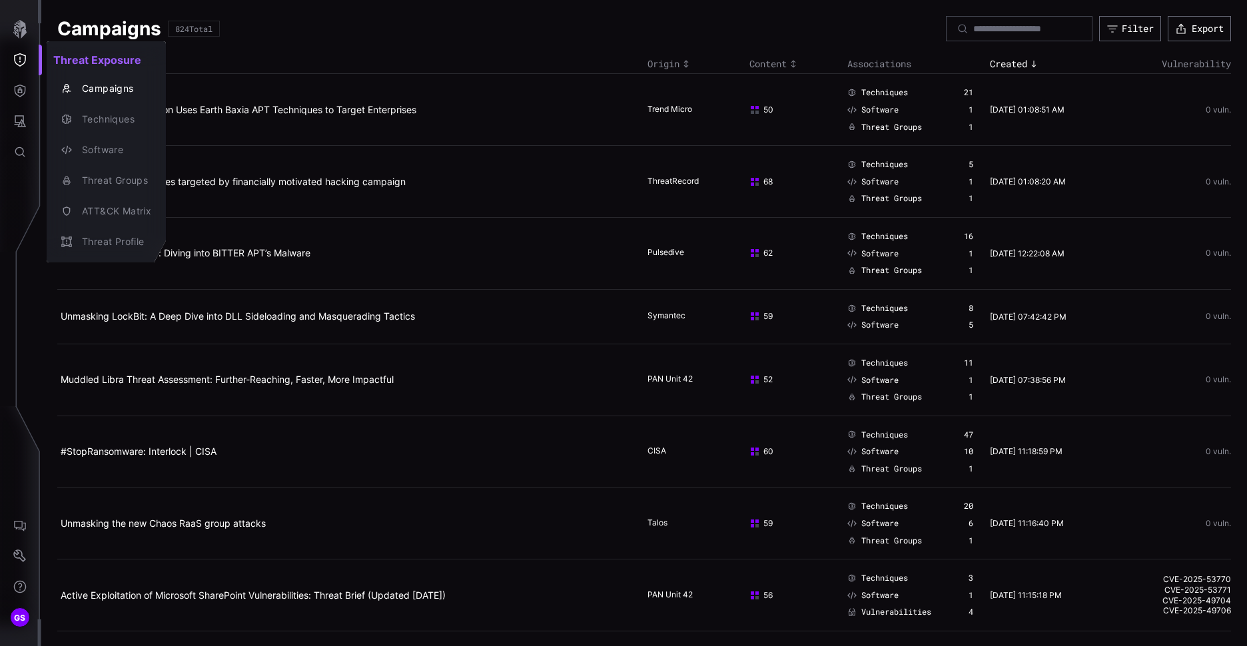
click at [881, 95] on div at bounding box center [623, 323] width 1247 height 646
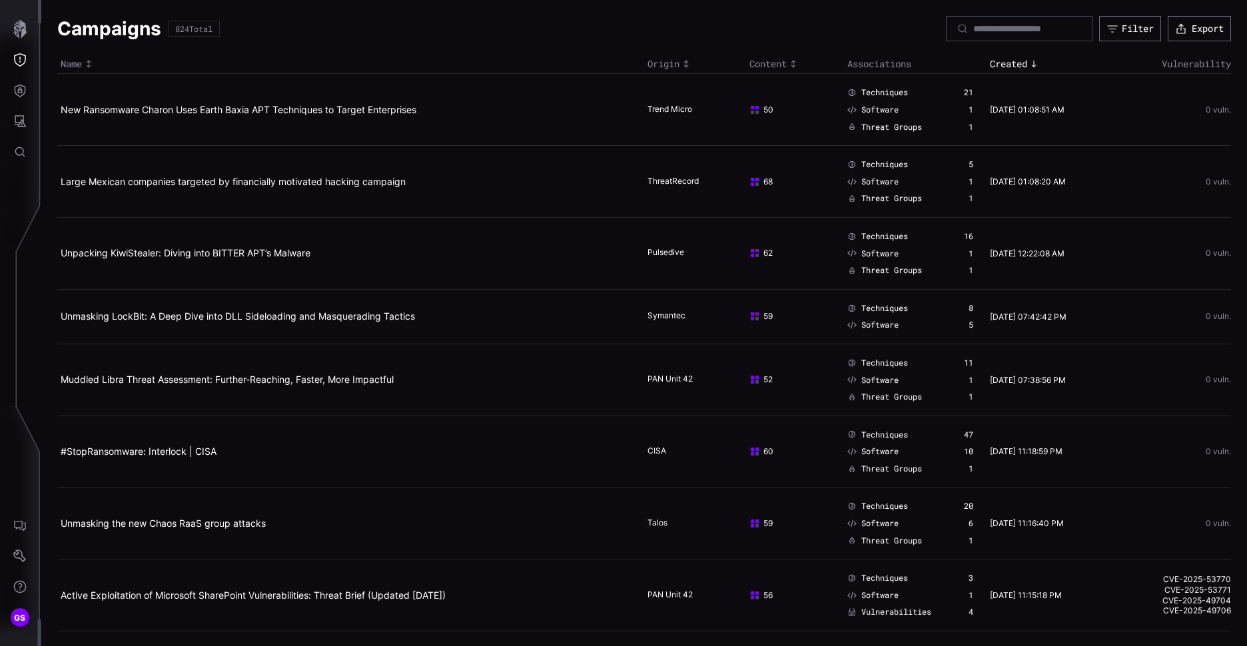
click at [872, 91] on span "Techniques" at bounding box center [885, 92] width 47 height 11
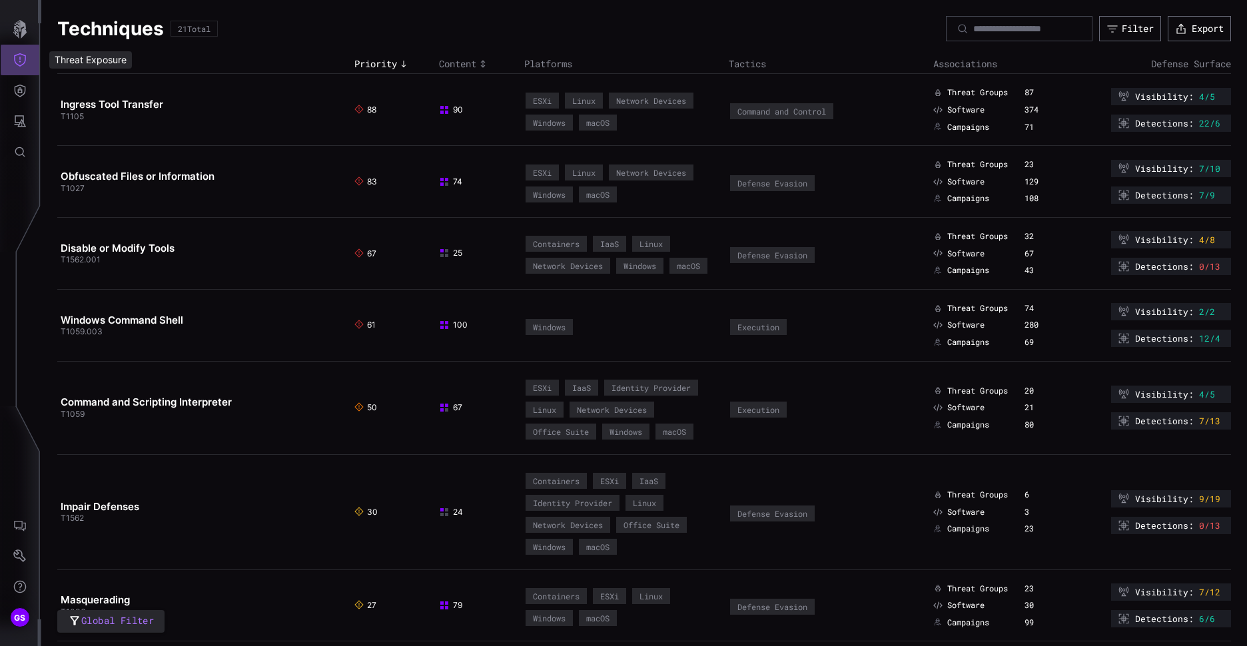
click at [16, 60] on icon "Threat Exposure" at bounding box center [19, 59] width 13 height 13
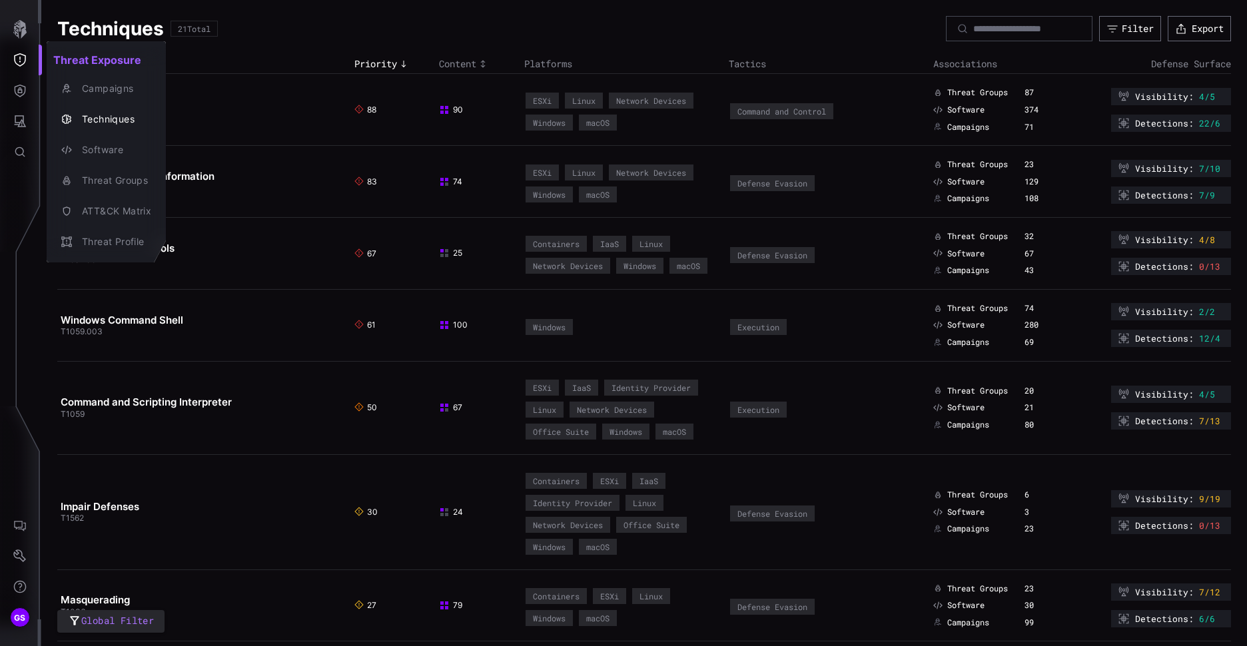
click at [246, 80] on div at bounding box center [623, 323] width 1247 height 646
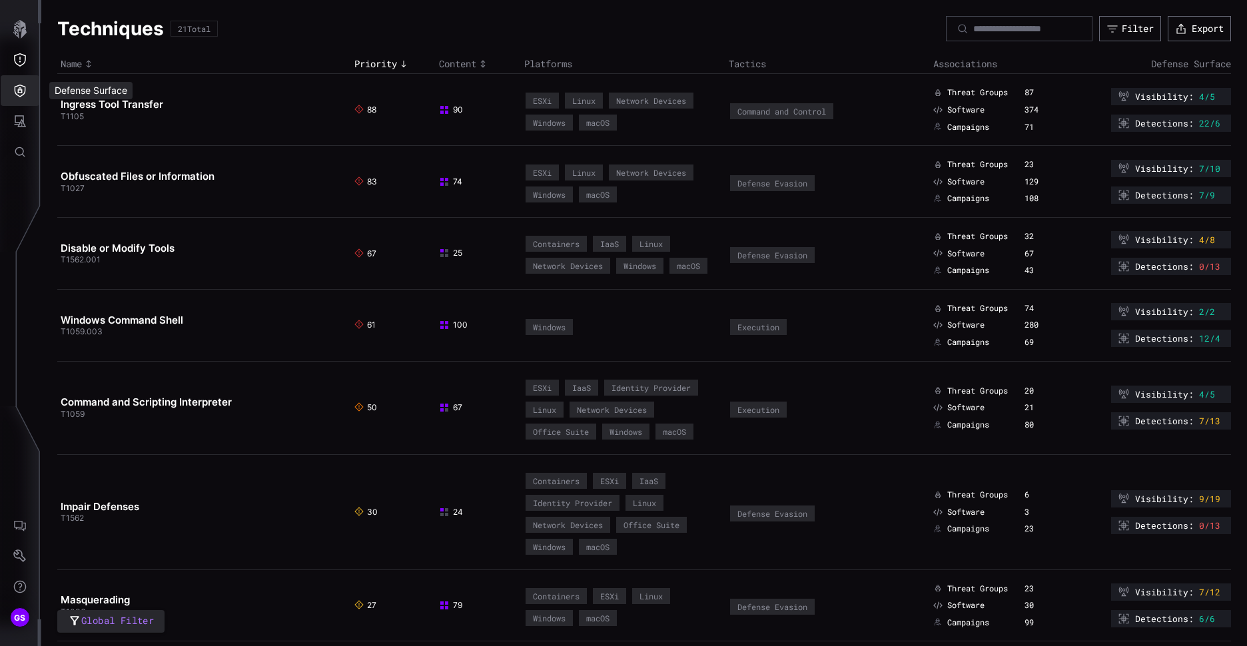
click at [19, 87] on icon "Defense Surface" at bounding box center [19, 90] width 13 height 13
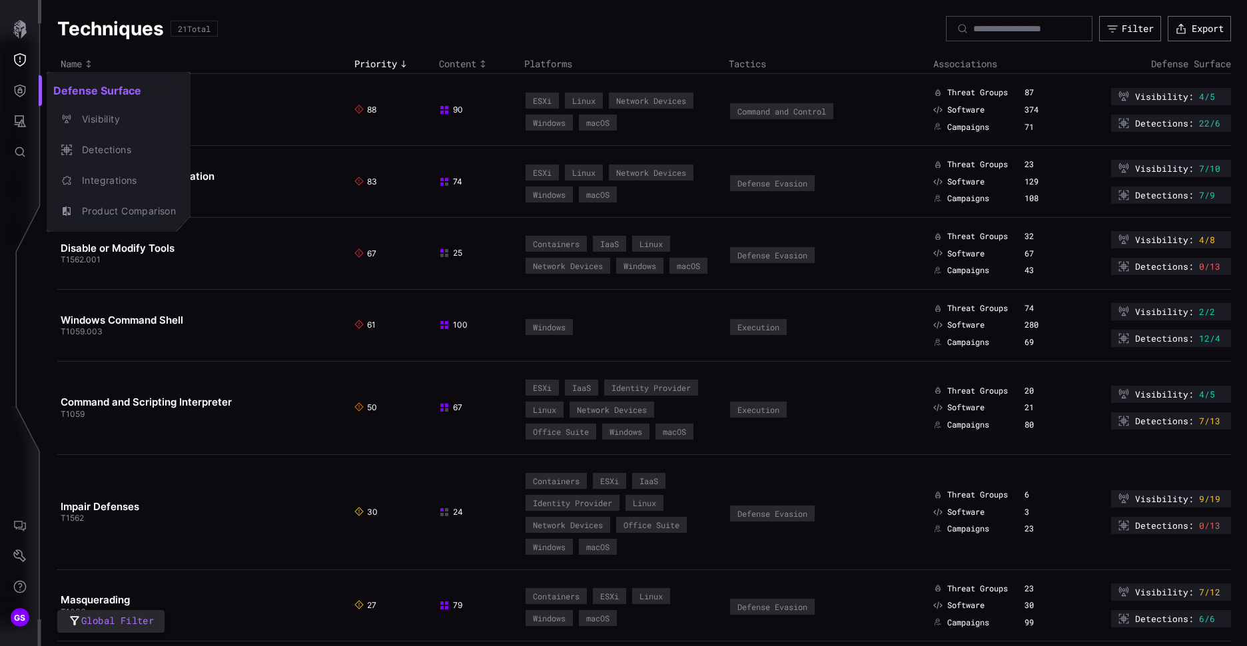
click at [15, 122] on div at bounding box center [623, 323] width 1247 height 646
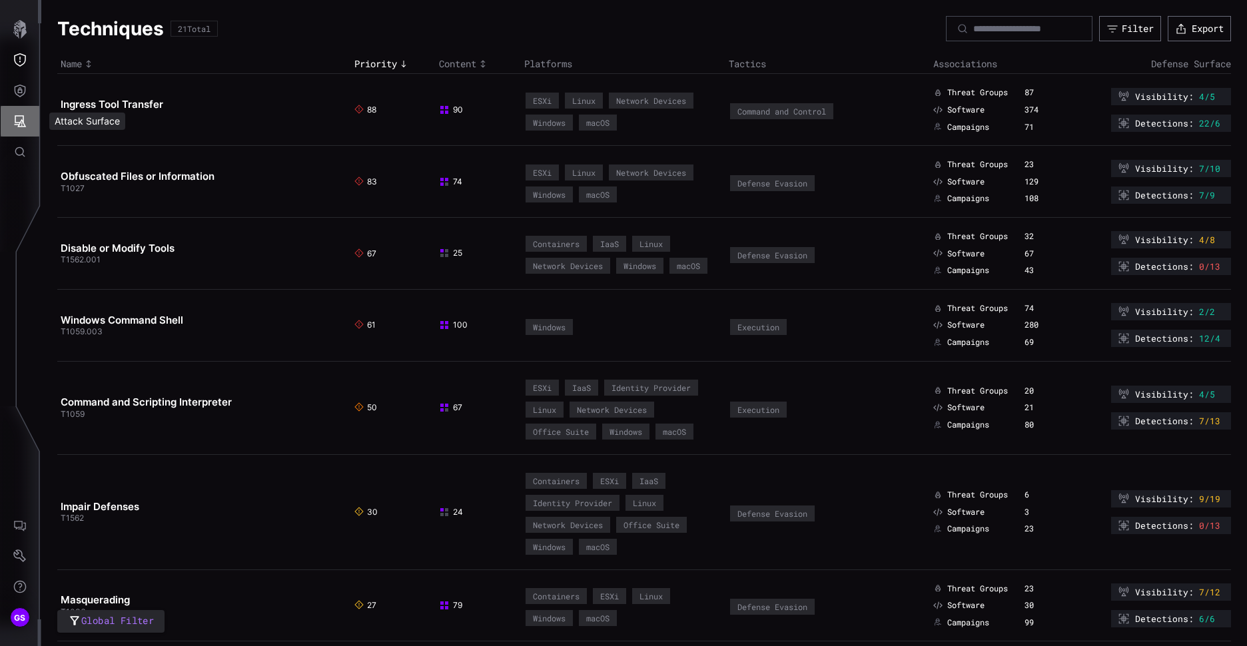
click at [20, 122] on icon "Attack Surface" at bounding box center [19, 121] width 13 height 13
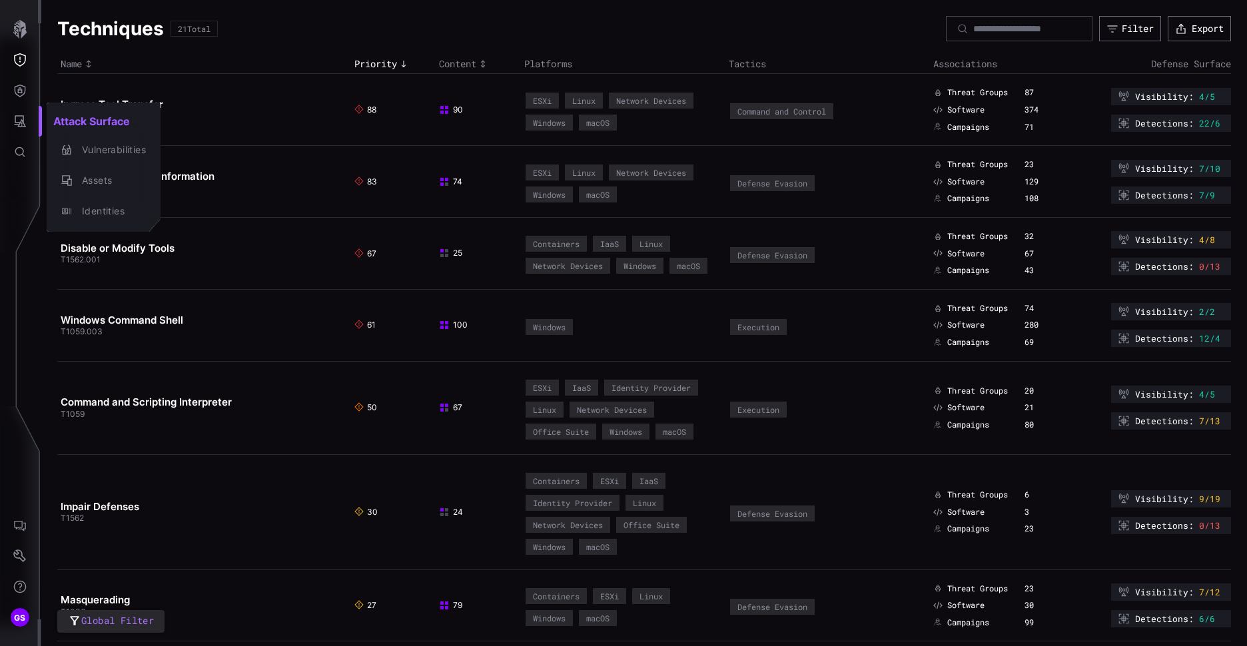
click at [17, 64] on div at bounding box center [623, 323] width 1247 height 646
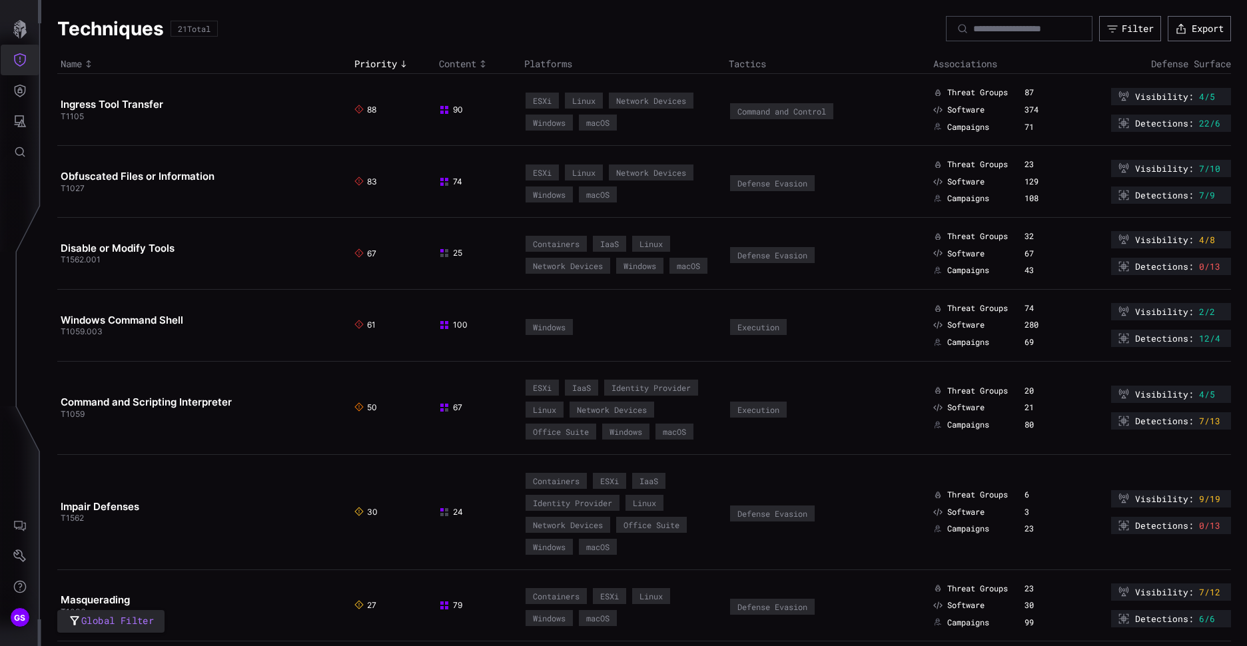
click at [17, 64] on icon "Threat Exposure" at bounding box center [20, 59] width 12 height 13
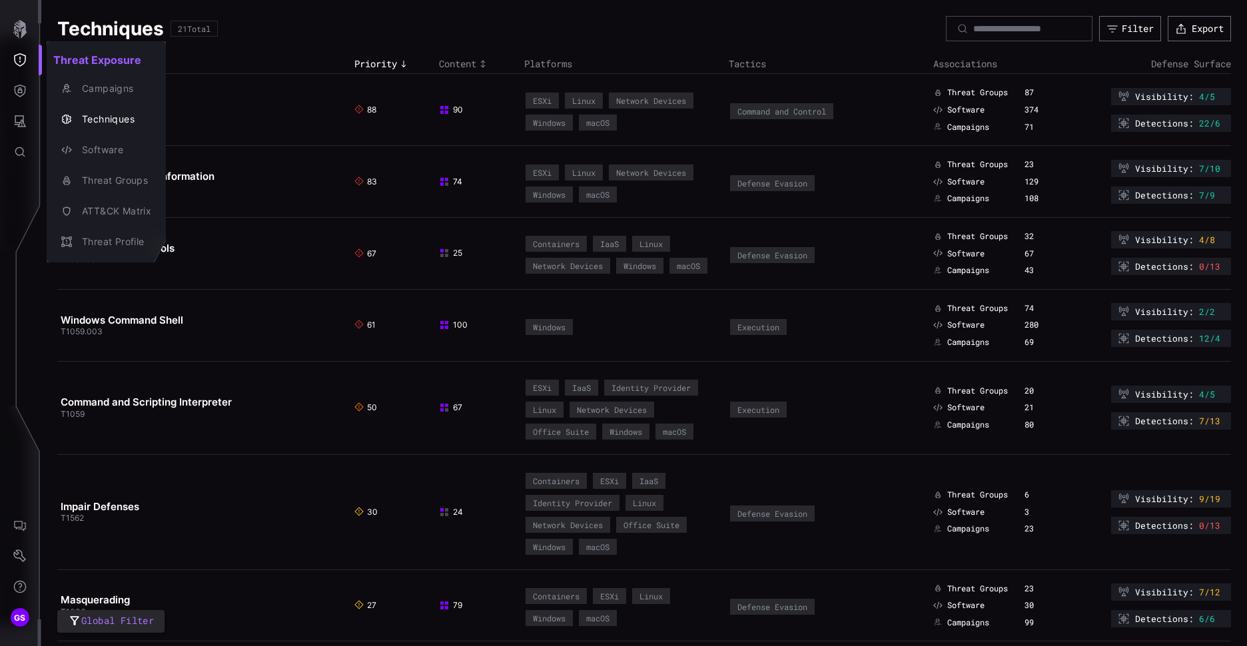
click at [20, 117] on div at bounding box center [623, 323] width 1247 height 646
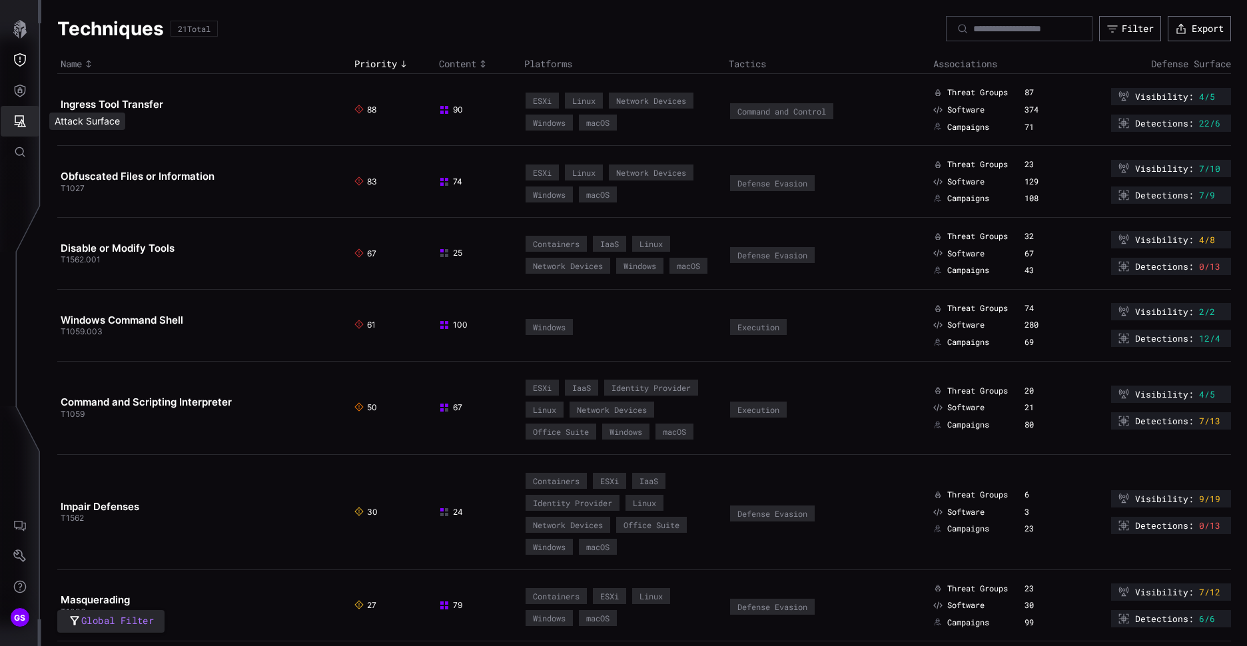
click at [17, 125] on icon "Attack Surface" at bounding box center [21, 121] width 12 height 12
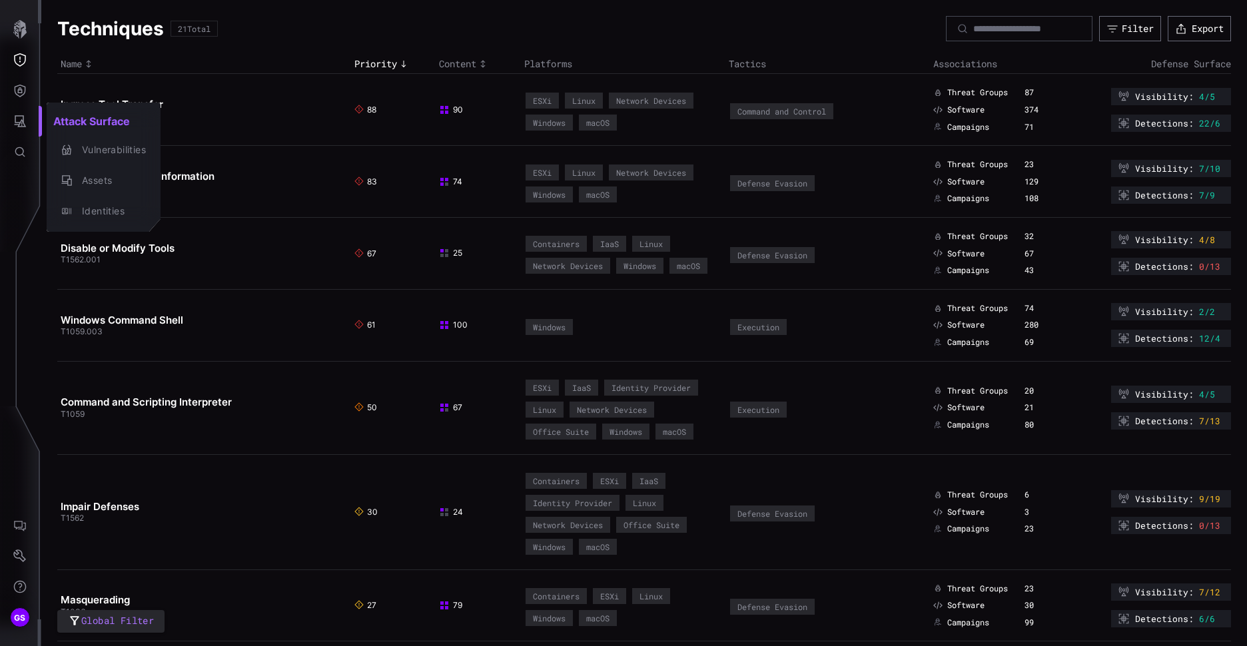
click at [21, 151] on div at bounding box center [623, 323] width 1247 height 646
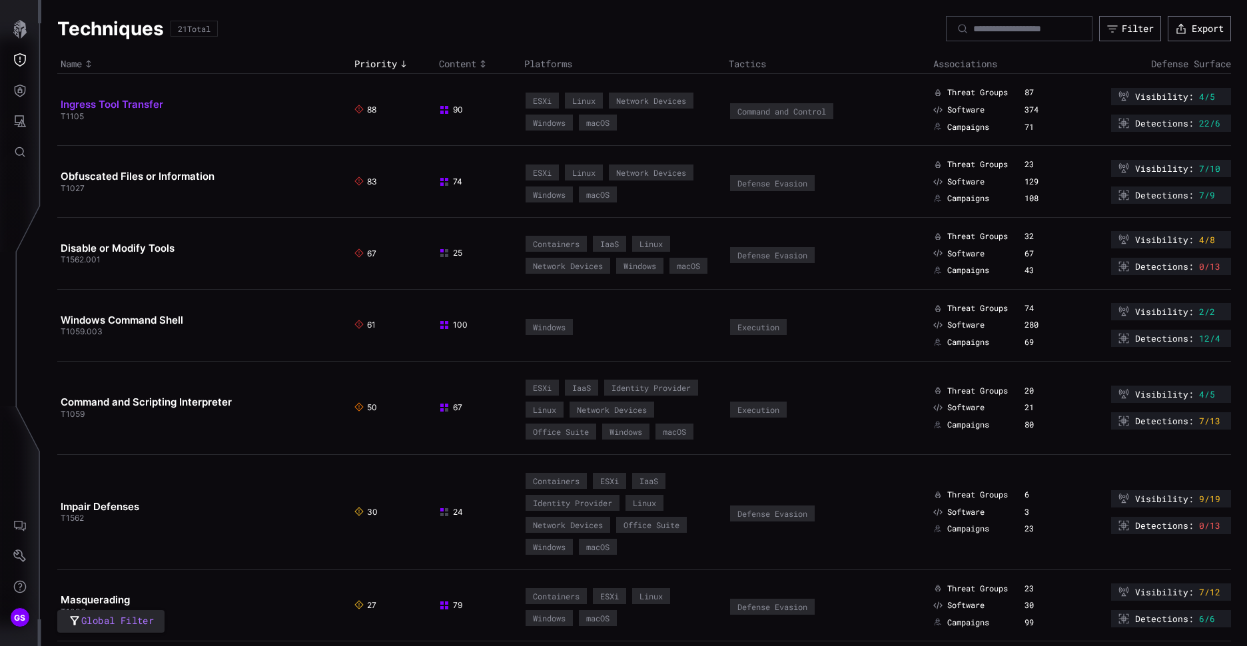
click at [95, 105] on link "Ingress Tool Transfer" at bounding box center [112, 104] width 103 height 13
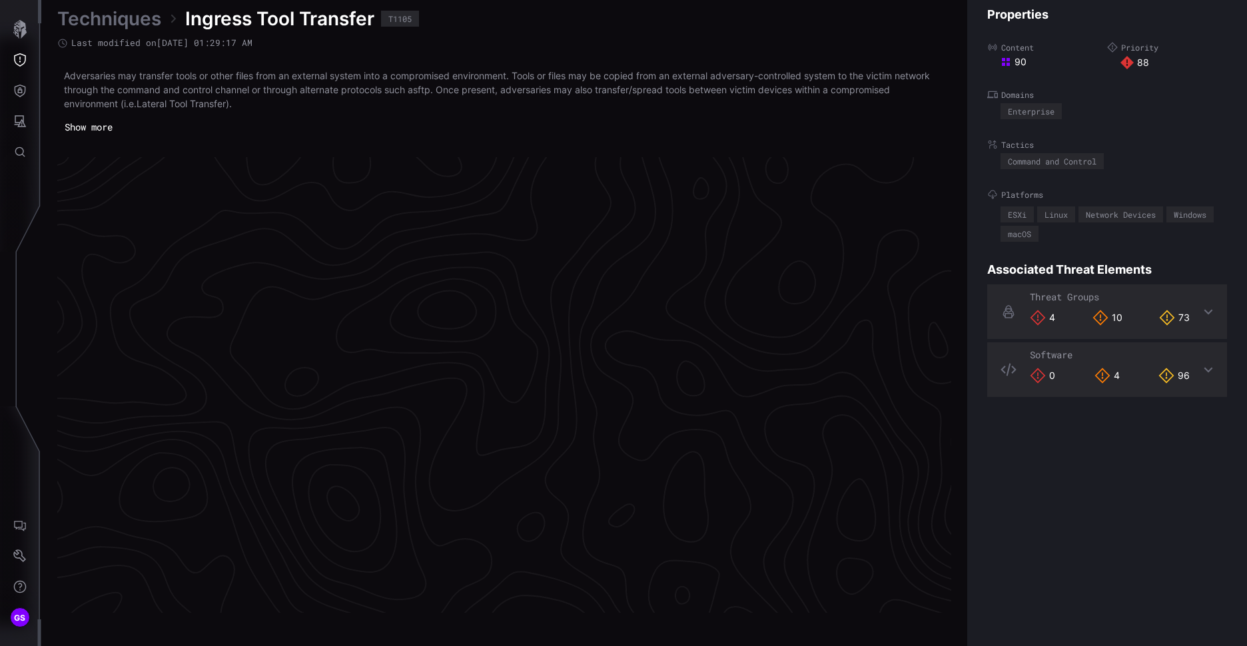
scroll to position [2776, 558]
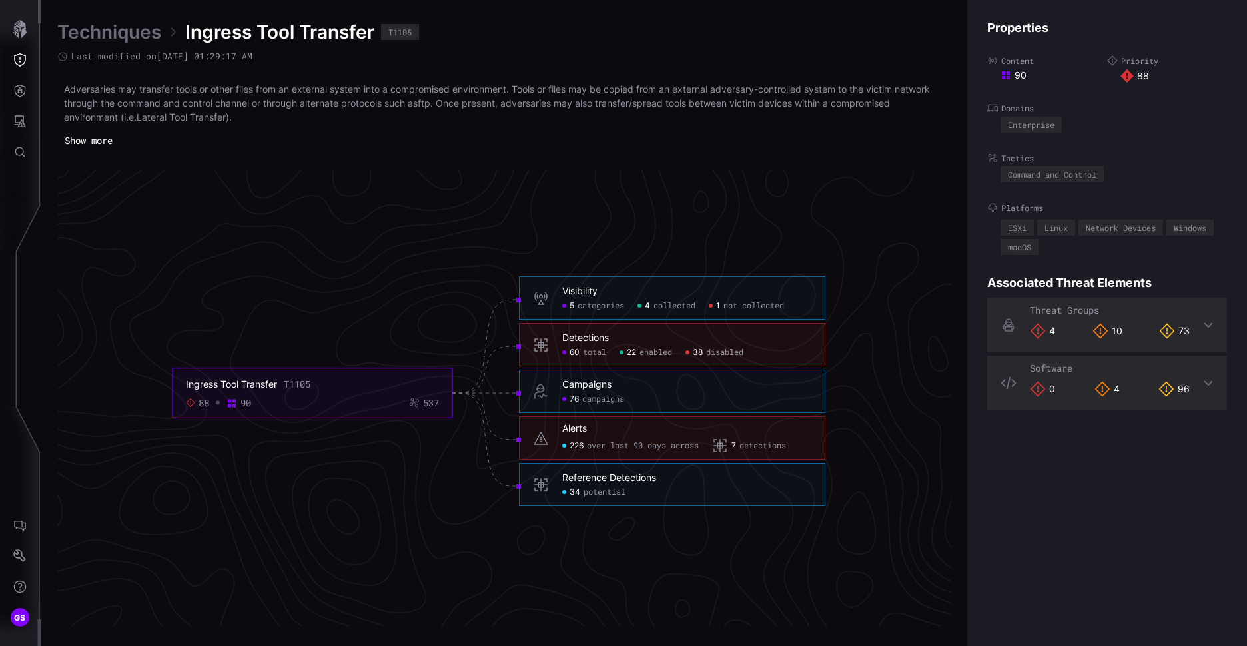
click at [587, 308] on span "categories" at bounding box center [601, 306] width 47 height 11
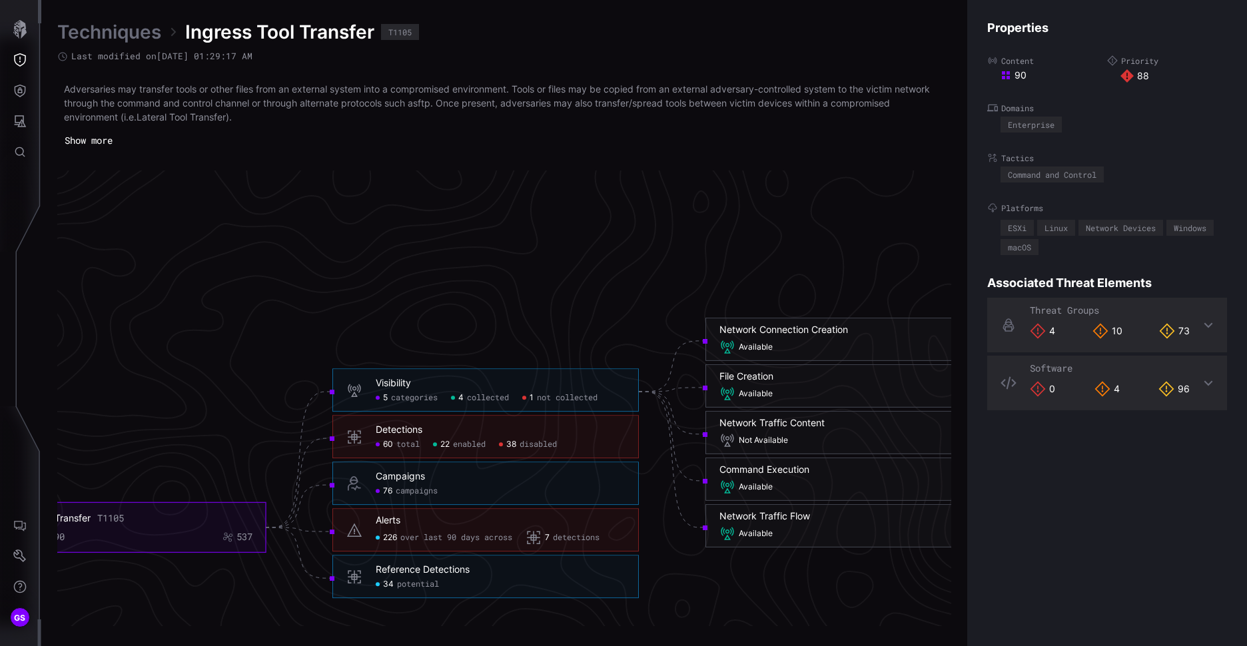
scroll to position [2576, 558]
